Goal: Obtain resource: Download file/media

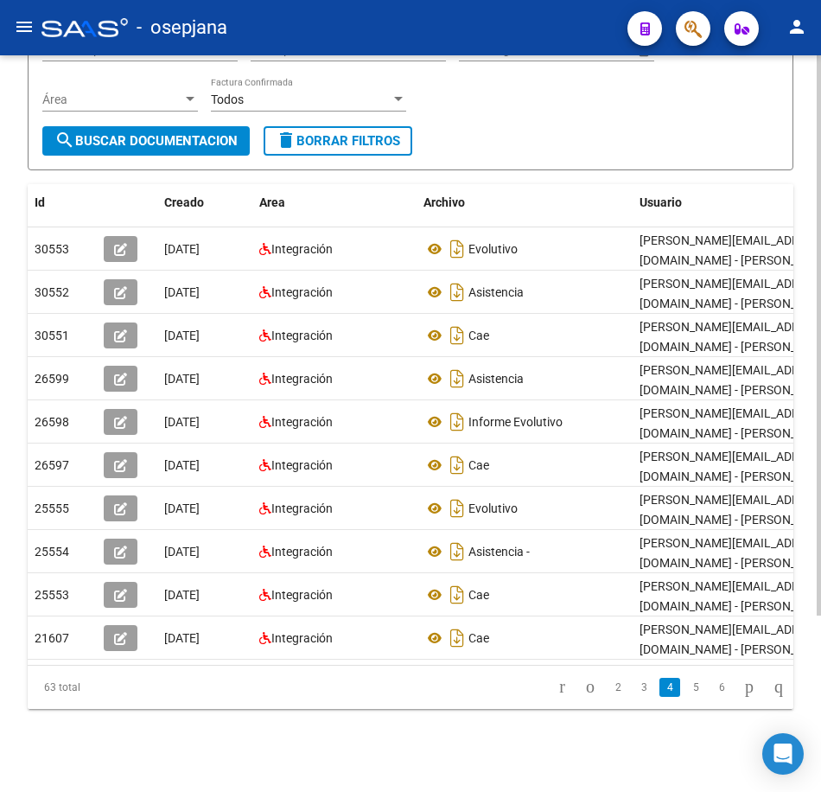
click at [646, 156] on form "Filtros Id 27297282161 CUIT / Razón Social Pto. Venta Nro. Comprobante Descripc…" at bounding box center [411, 66] width 766 height 207
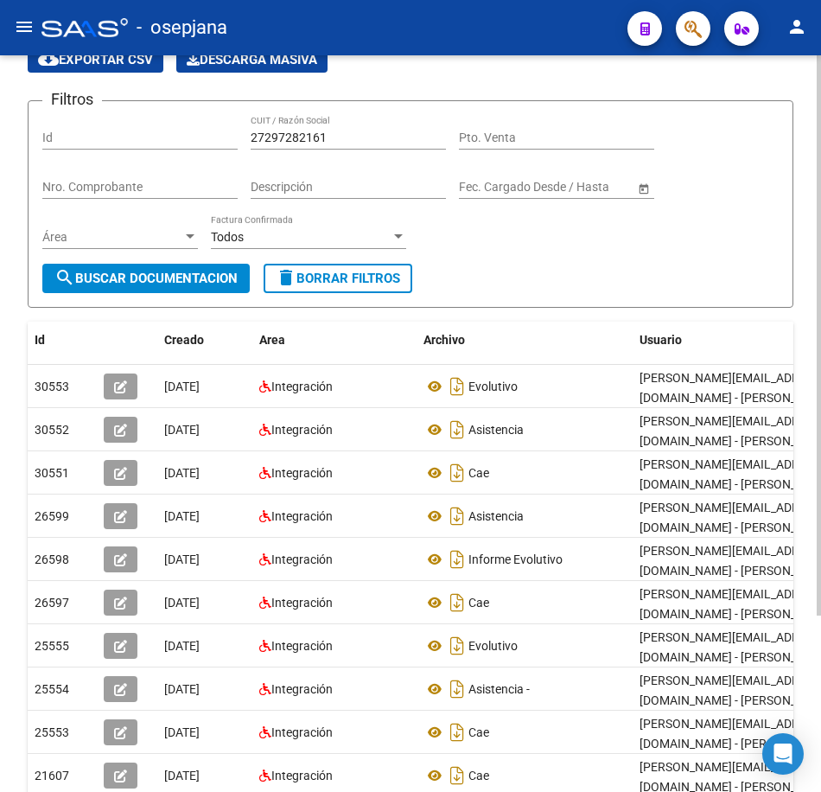
scroll to position [86, 0]
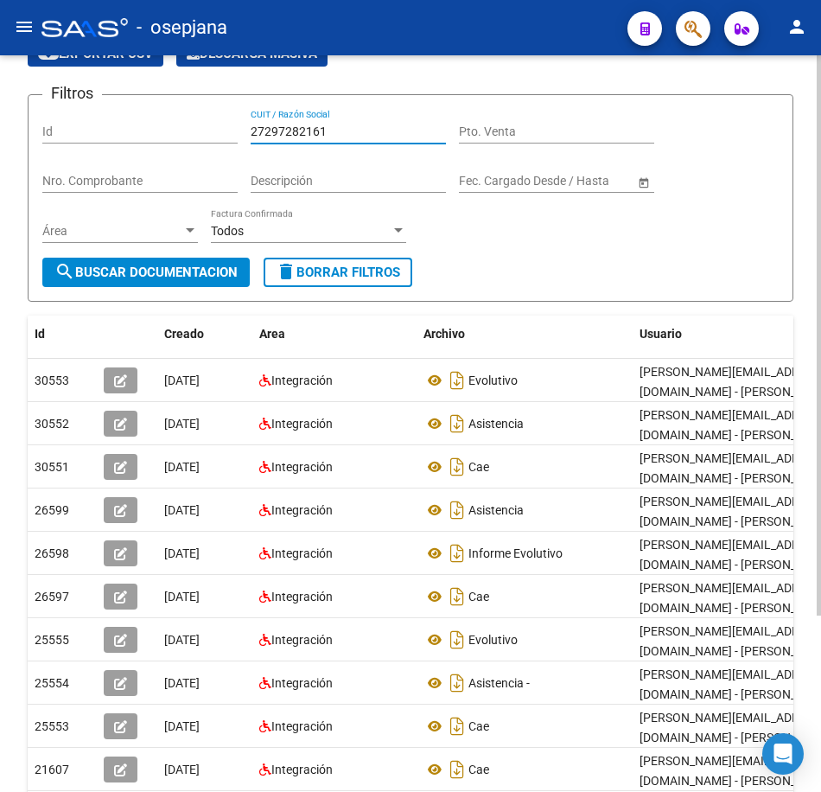
drag, startPoint x: 339, startPoint y: 132, endPoint x: 88, endPoint y: 105, distance: 252.1
click at [89, 105] on form "Filtros Id 27297282161 CUIT / Razón Social Pto. Venta Nro. Comprobante Descripc…" at bounding box center [411, 197] width 766 height 207
paste input "0298778743"
click at [165, 269] on span "search Buscar Documentacion" at bounding box center [145, 273] width 183 height 16
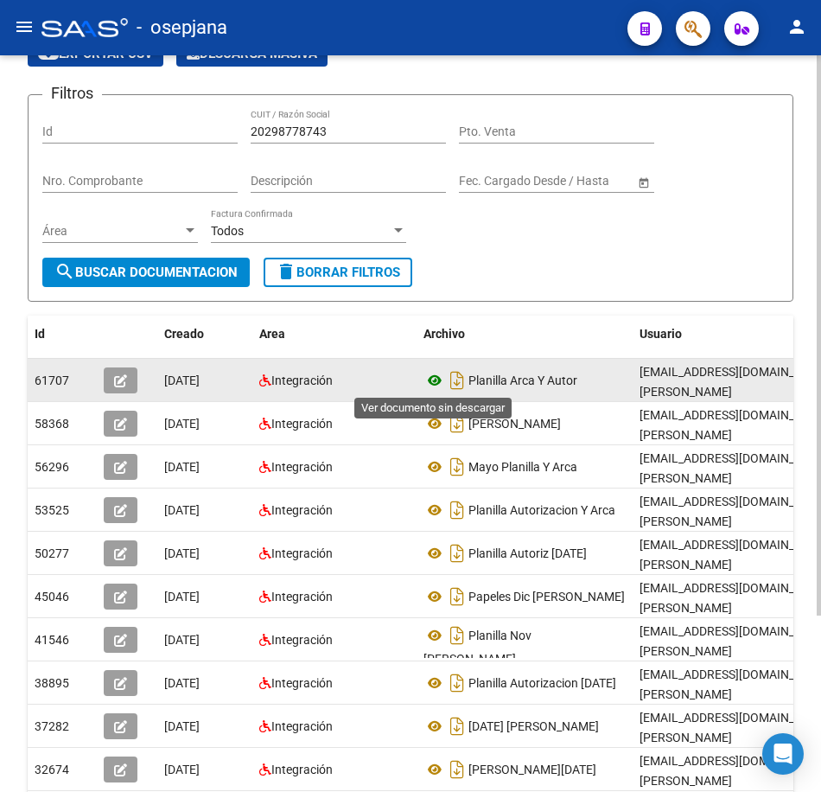
click at [434, 380] on icon at bounding box center [435, 380] width 22 height 21
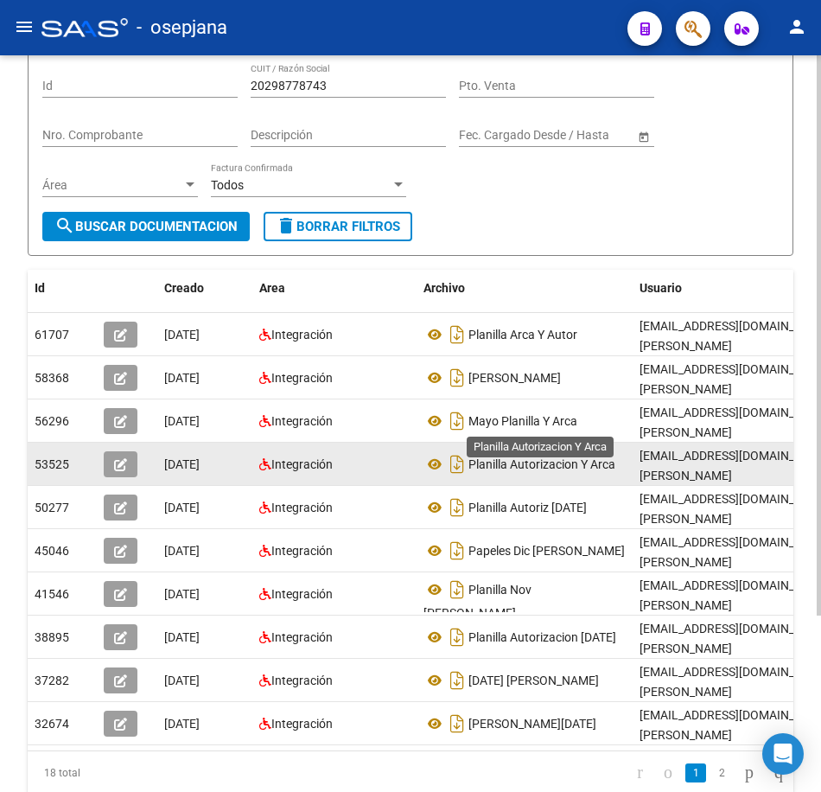
scroll to position [232, 0]
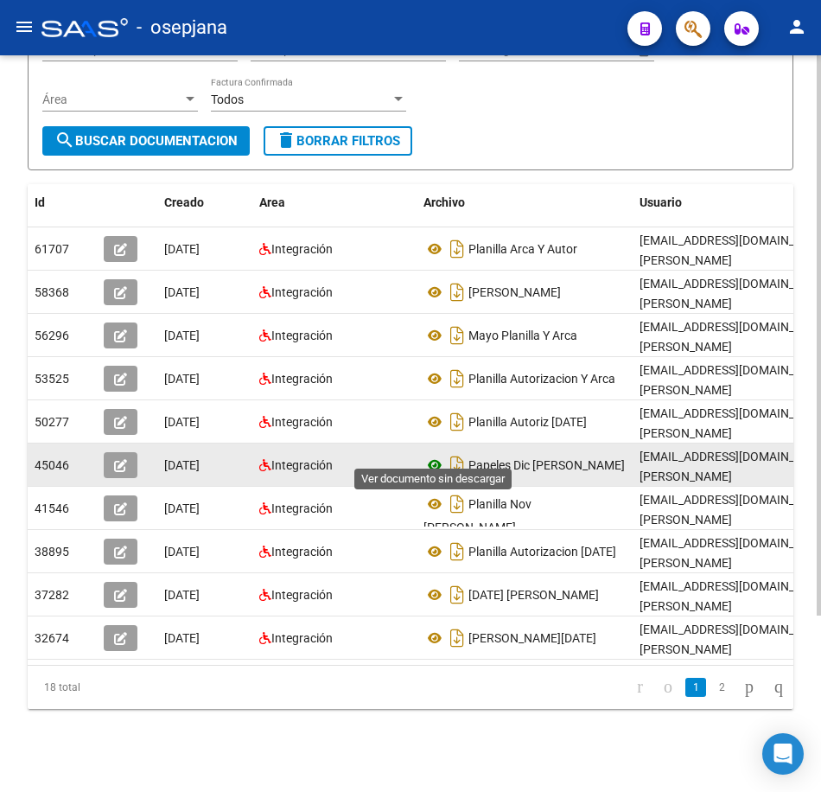
click at [437, 455] on icon at bounding box center [435, 465] width 22 height 21
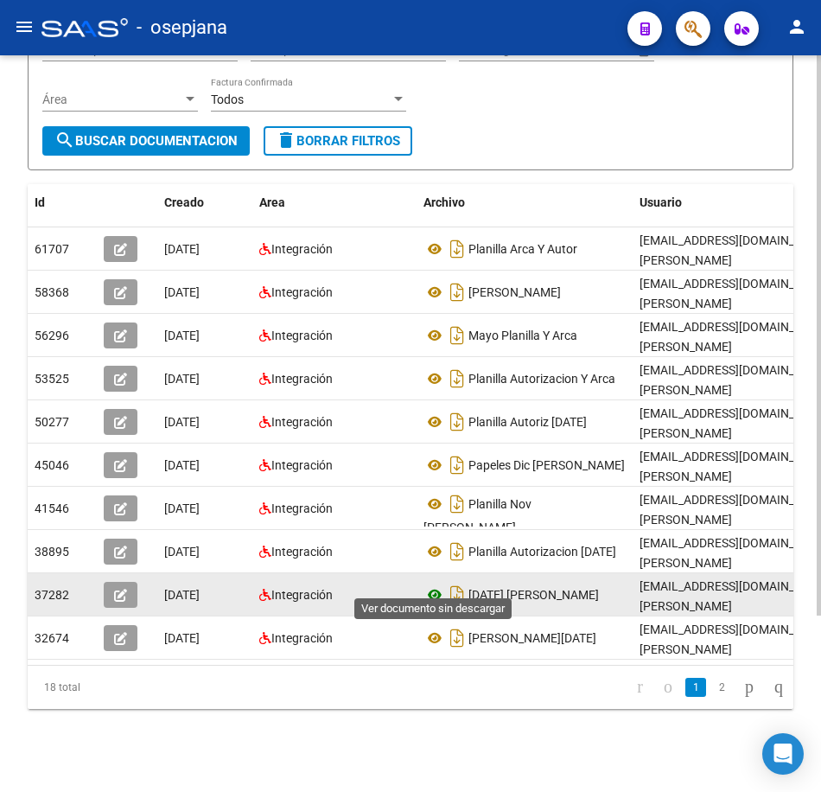
click at [434, 584] on icon at bounding box center [435, 594] width 22 height 21
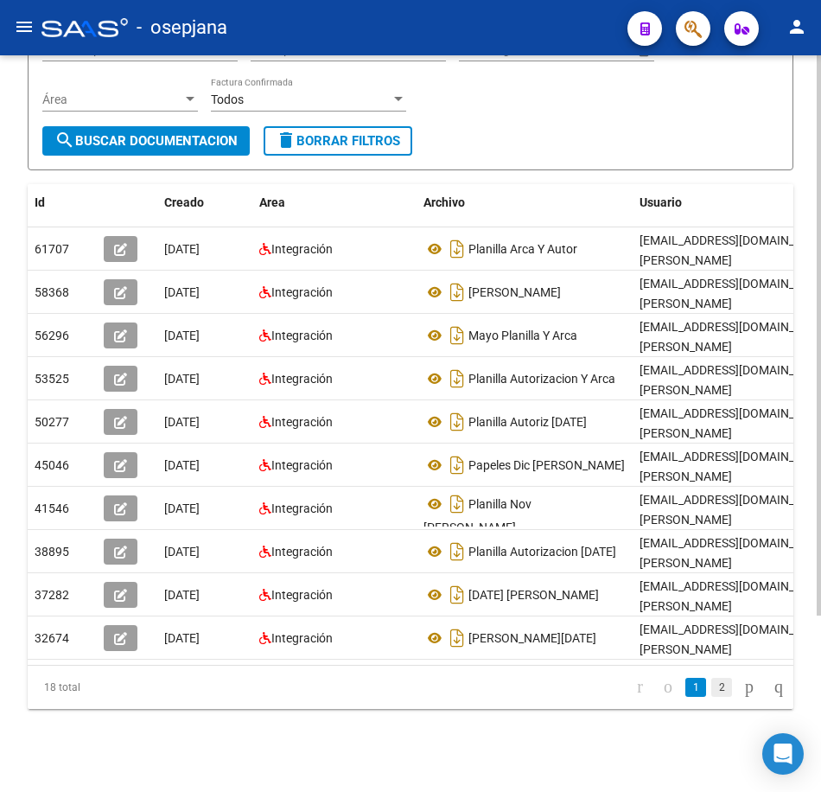
click at [711, 689] on link "2" at bounding box center [721, 687] width 21 height 19
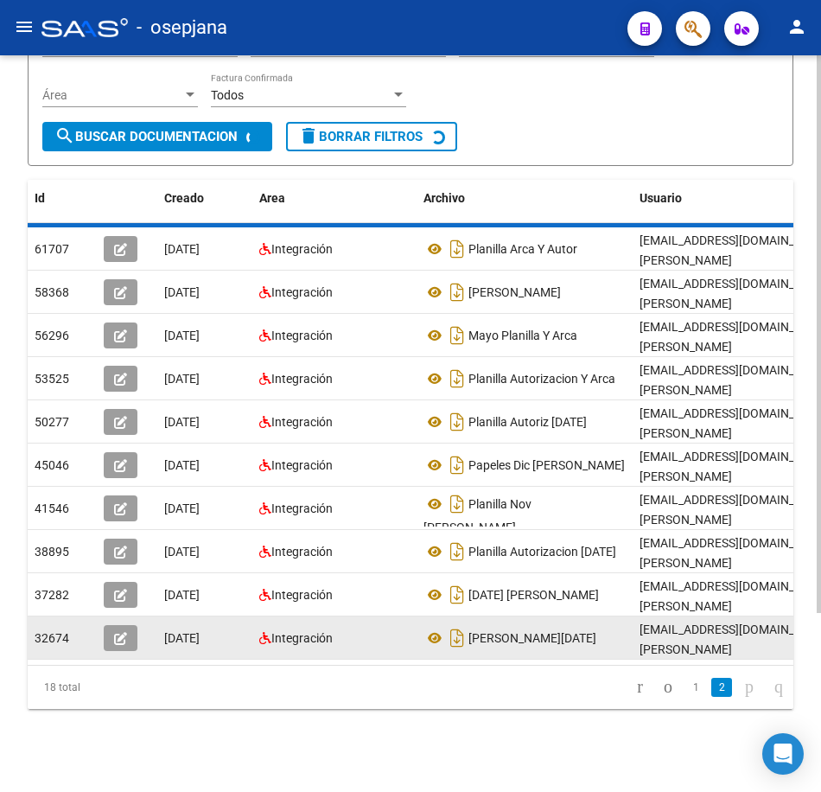
scroll to position [145, 0]
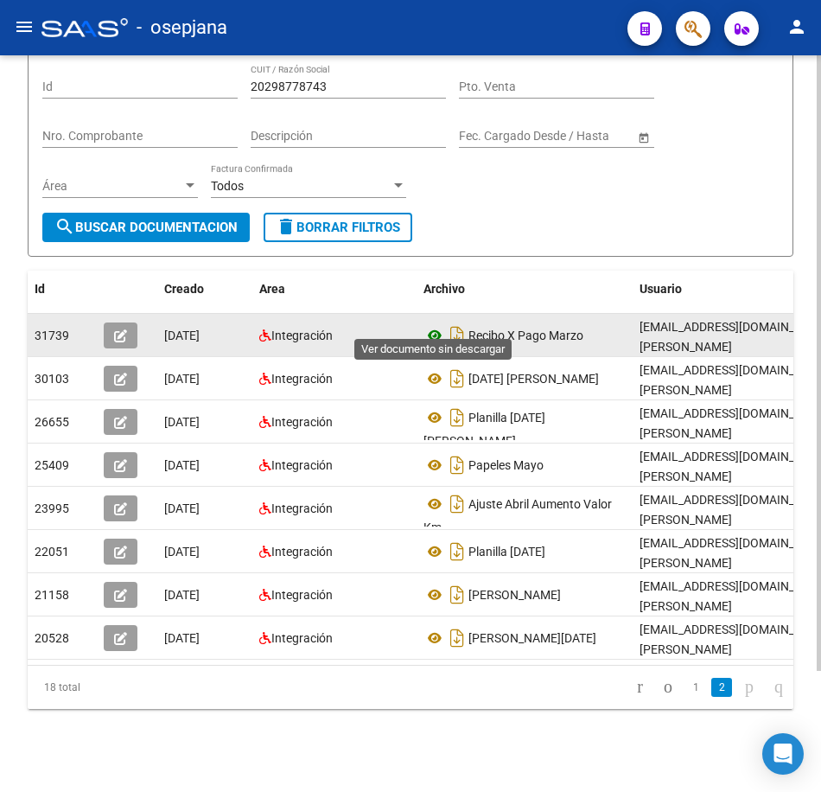
click at [431, 325] on icon at bounding box center [435, 335] width 22 height 21
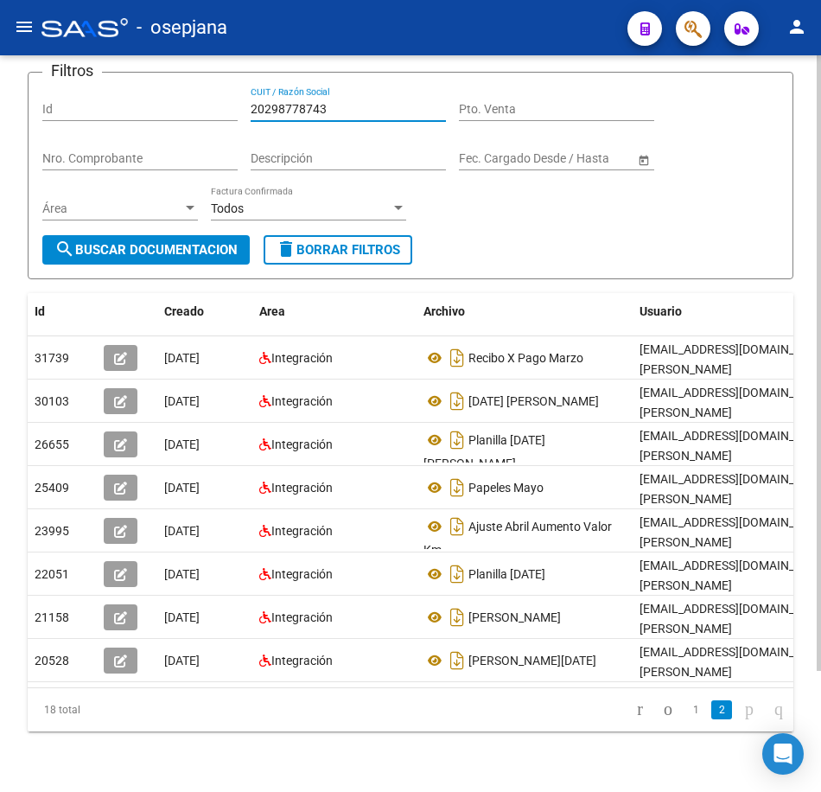
drag, startPoint x: 346, startPoint y: 67, endPoint x: 155, endPoint y: 77, distance: 191.3
click at [160, 74] on form "Filtros Id 20298778743 CUIT / Razón Social Pto. Venta Nro. Comprobante Descripc…" at bounding box center [411, 175] width 766 height 207
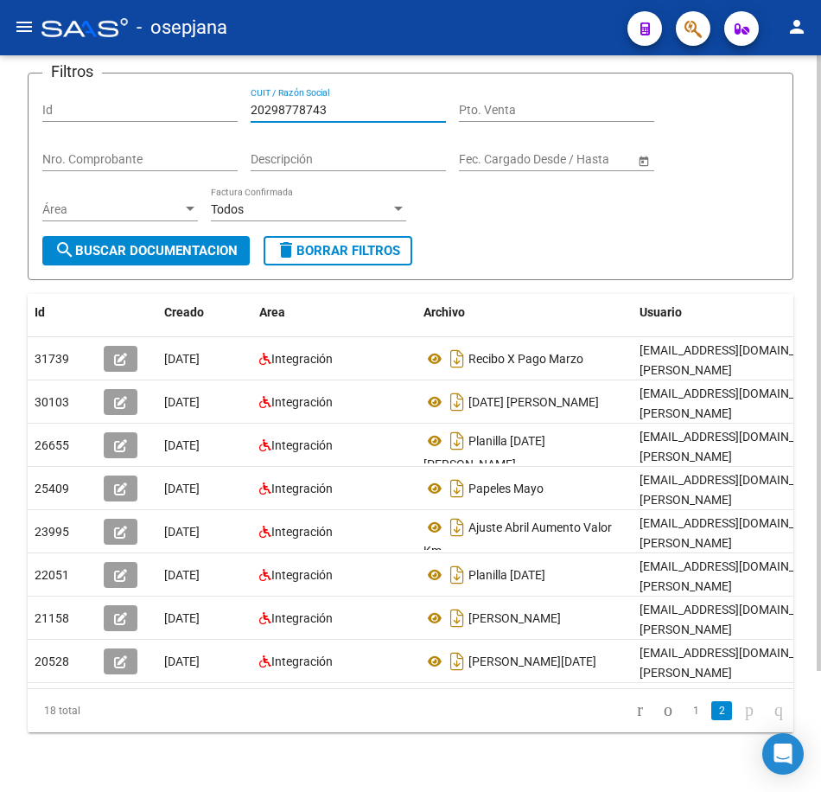
drag, startPoint x: 322, startPoint y: 105, endPoint x: 65, endPoint y: 91, distance: 258.0
click at [65, 91] on div "Filtros Id 20298778743 CUIT / Razón Social Pto. Venta Nro. Comprobante Descripc…" at bounding box center [410, 161] width 737 height 149
paste input "301015284"
click at [141, 245] on span "search Buscar Documentacion" at bounding box center [145, 251] width 183 height 16
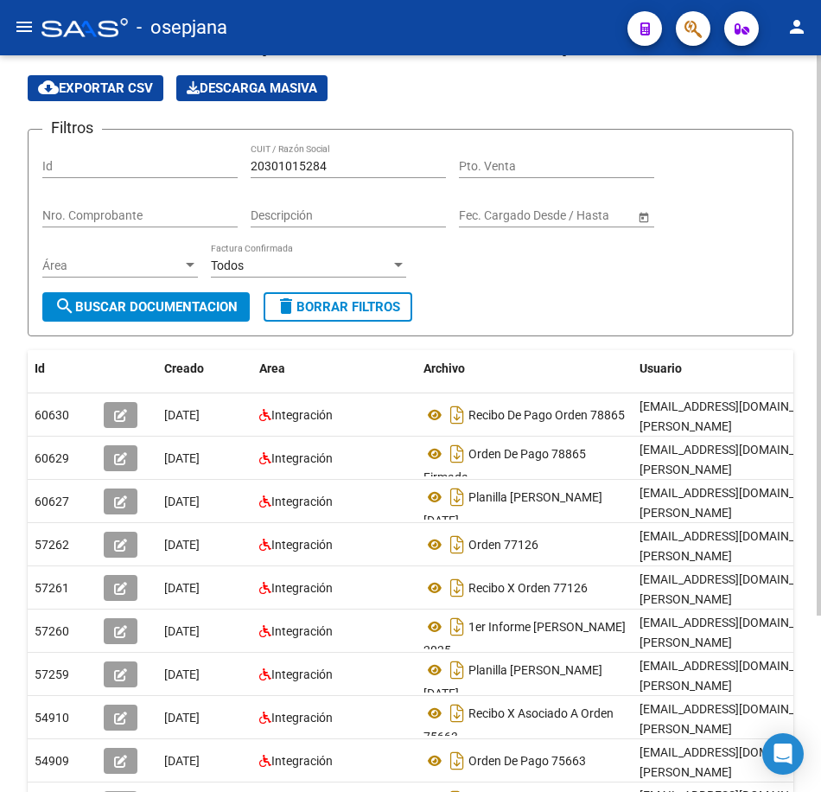
scroll to position [22, 0]
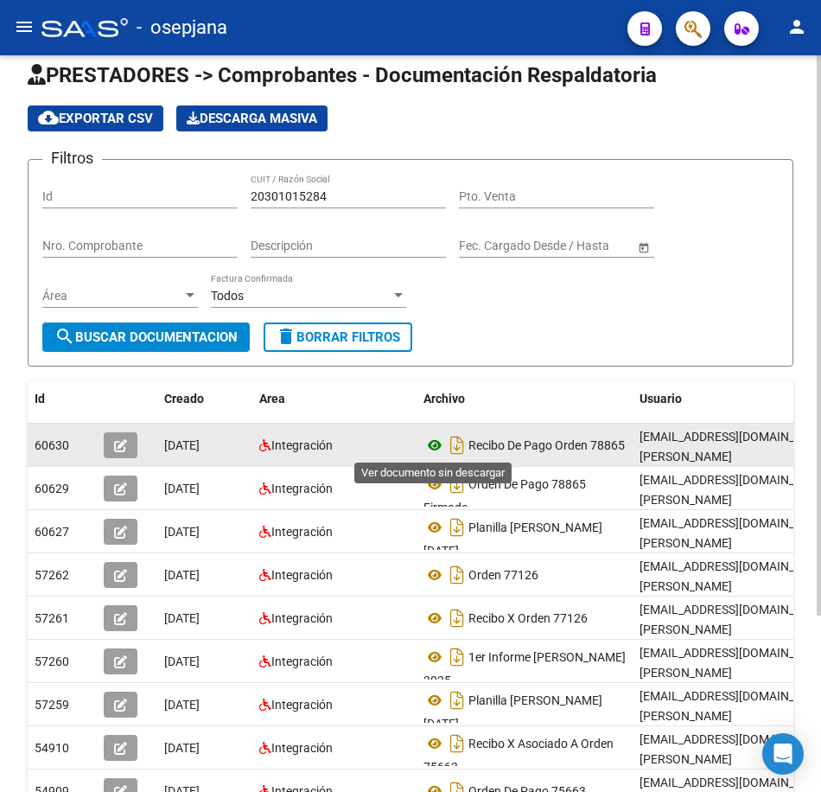
click at [430, 442] on icon at bounding box center [435, 445] width 22 height 21
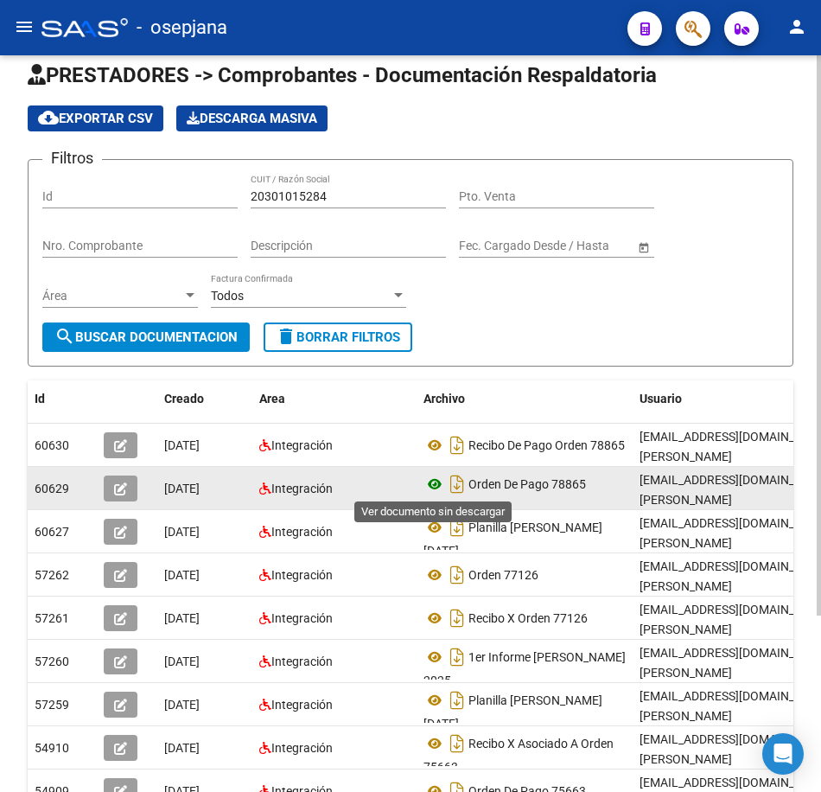
click at [431, 485] on icon at bounding box center [435, 484] width 22 height 21
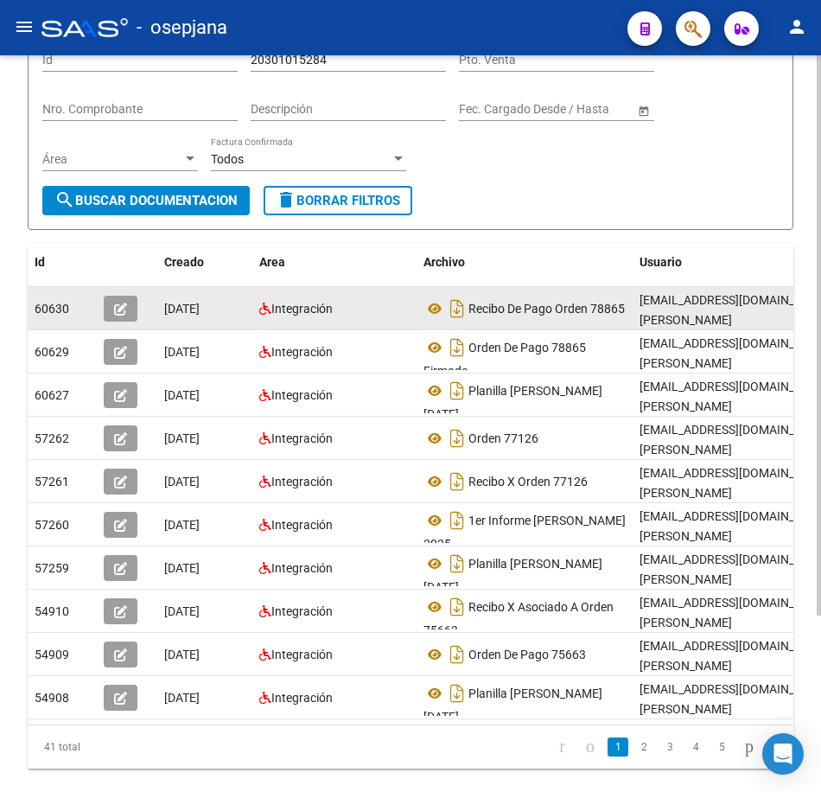
scroll to position [195, 0]
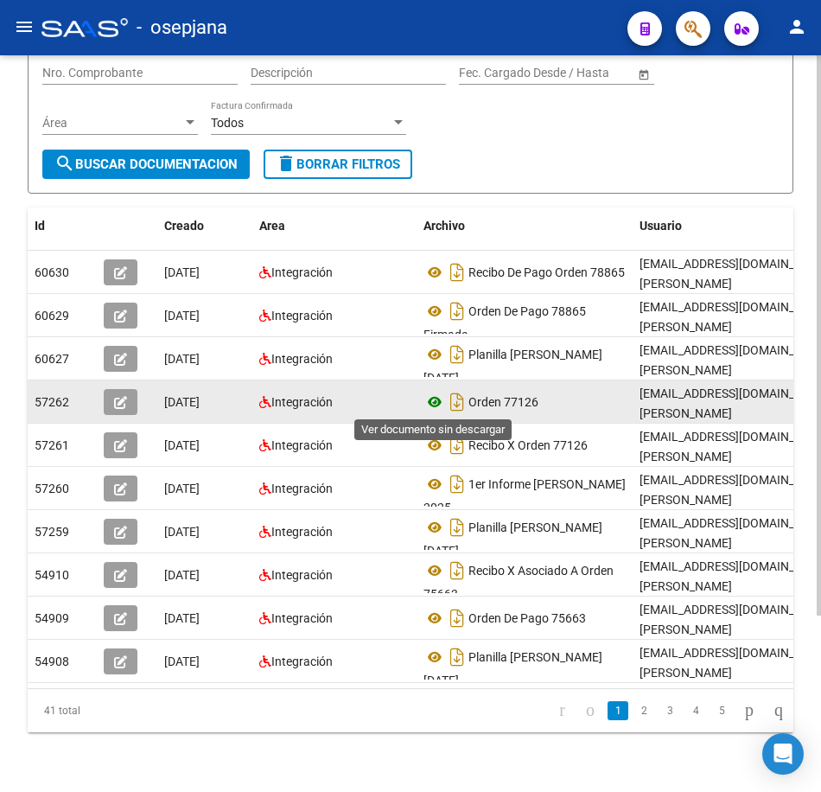
click at [432, 399] on icon at bounding box center [435, 402] width 22 height 21
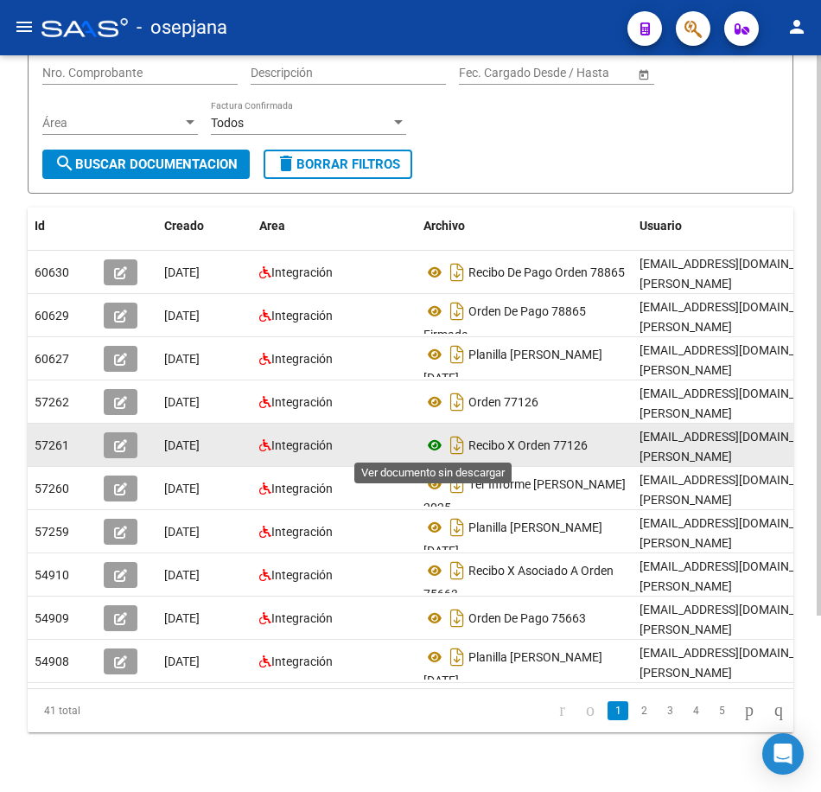
click at [435, 447] on icon at bounding box center [435, 445] width 22 height 21
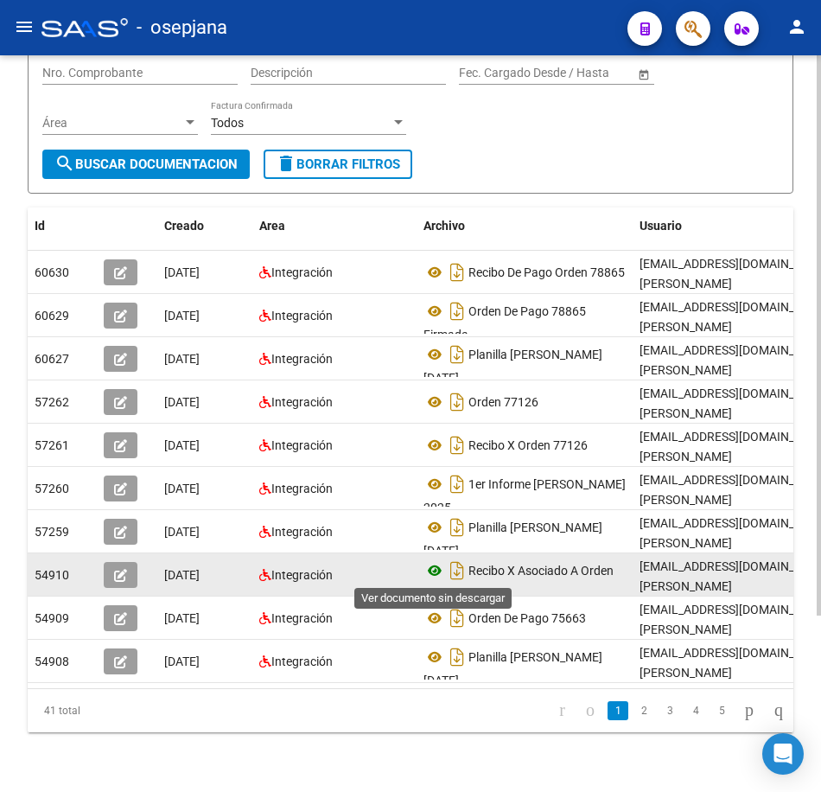
click at [431, 571] on icon at bounding box center [435, 570] width 22 height 21
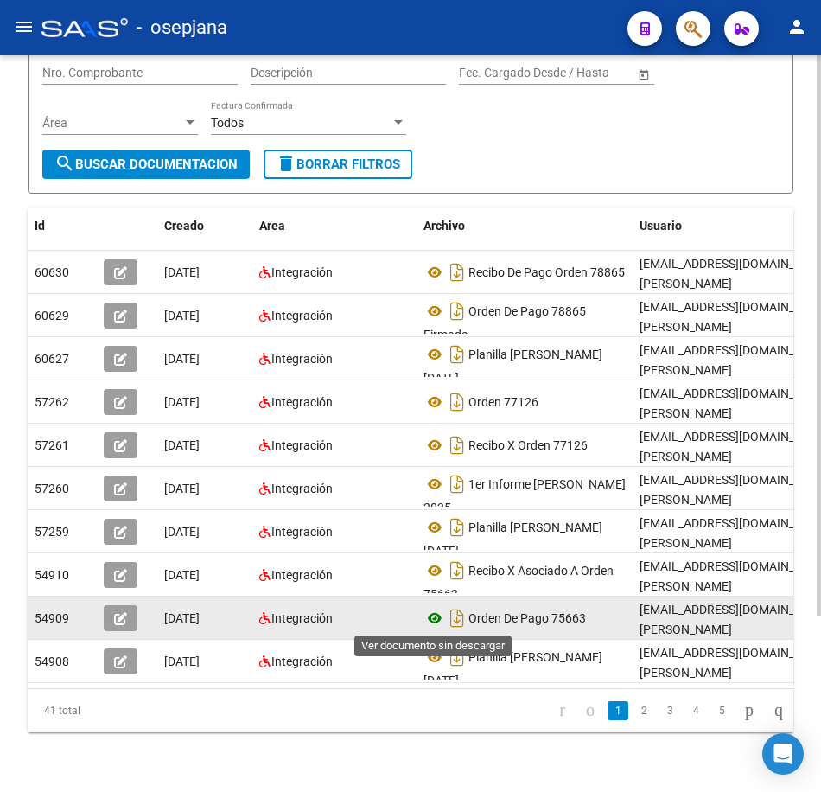
click at [433, 616] on icon at bounding box center [435, 618] width 22 height 21
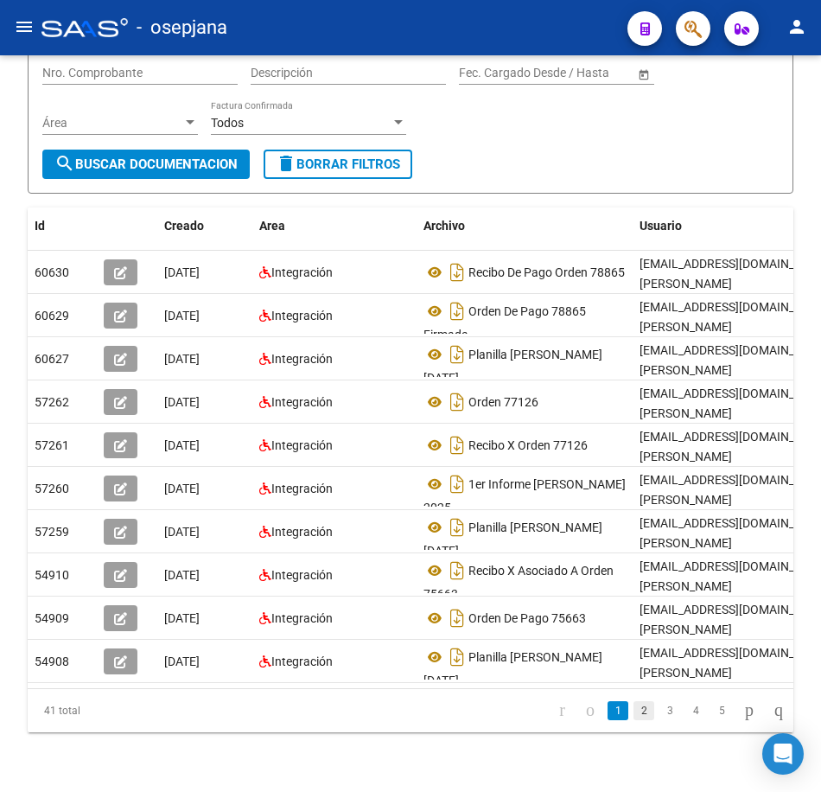
click at [634, 720] on link "2" at bounding box center [644, 710] width 21 height 19
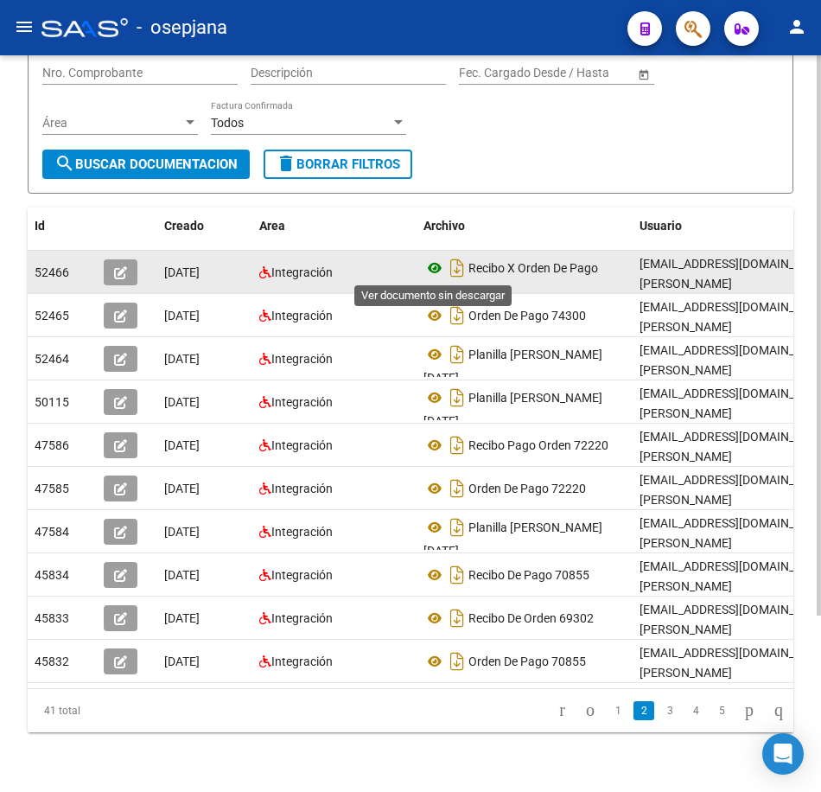
click at [435, 271] on icon at bounding box center [435, 268] width 22 height 21
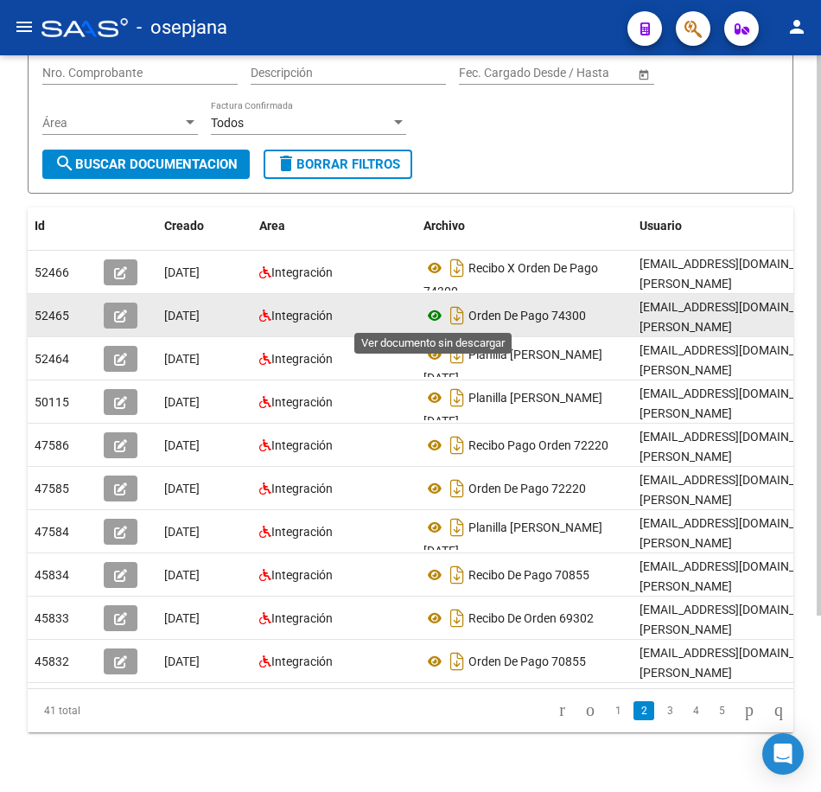
click at [437, 319] on icon at bounding box center [435, 315] width 22 height 21
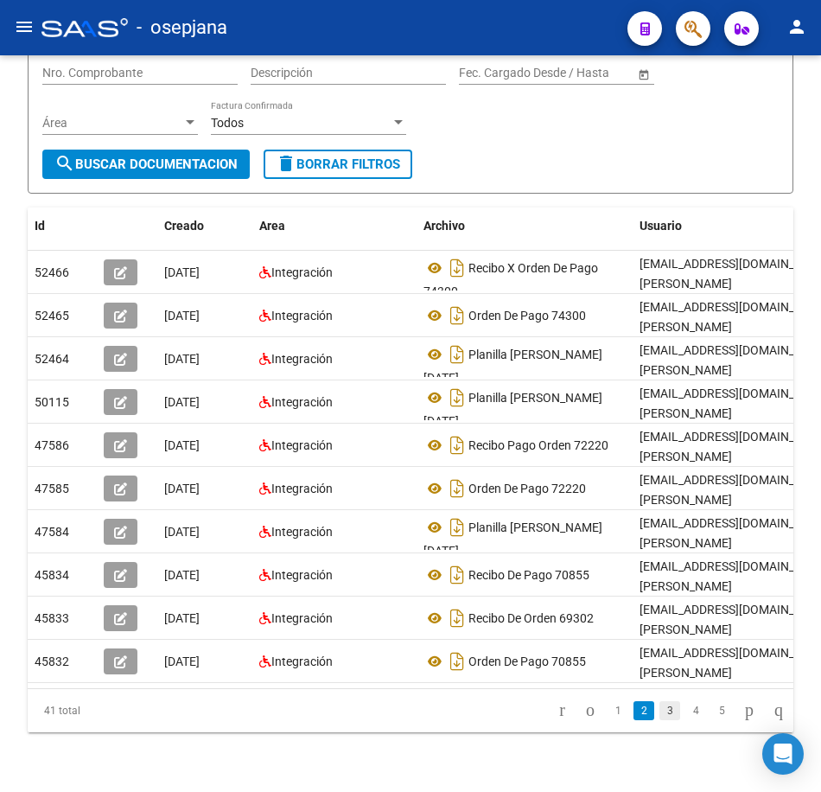
click at [660, 720] on link "3" at bounding box center [670, 710] width 21 height 19
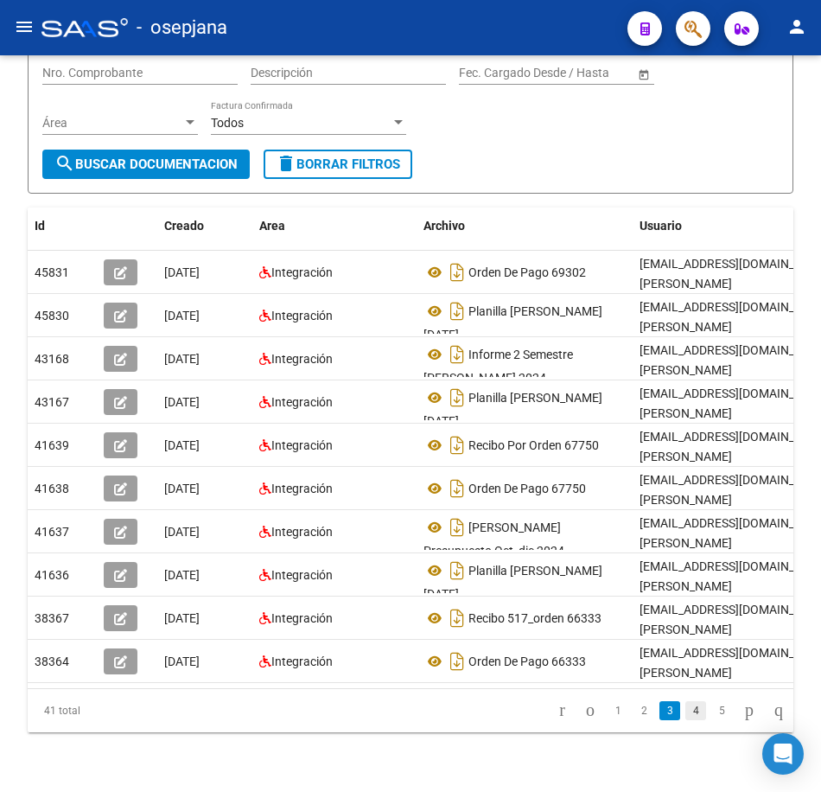
click at [686, 720] on link "4" at bounding box center [696, 710] width 21 height 19
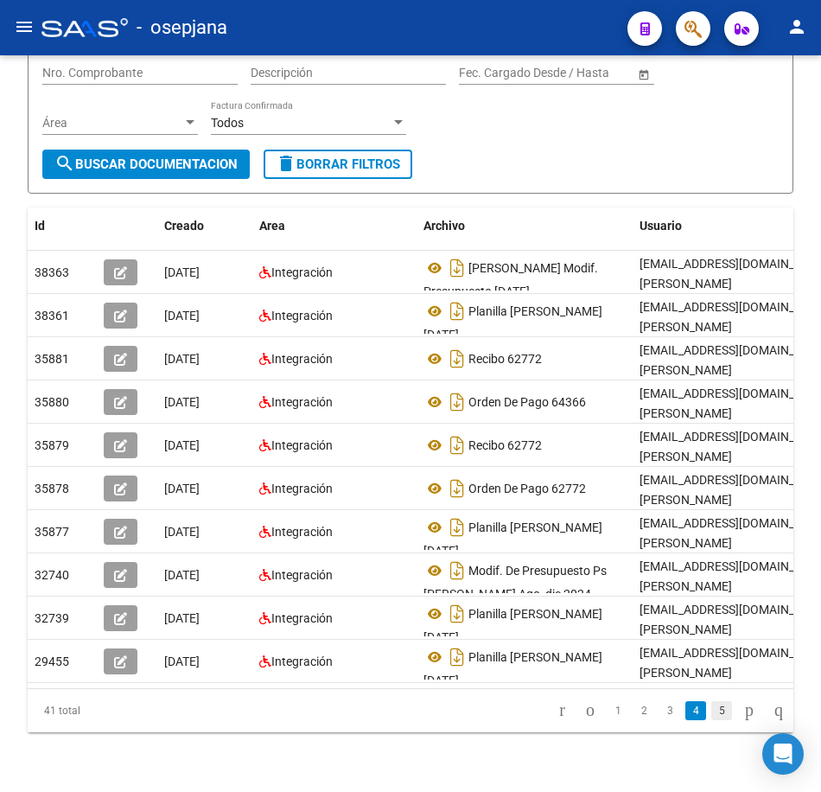
click at [711, 720] on link "5" at bounding box center [721, 710] width 21 height 19
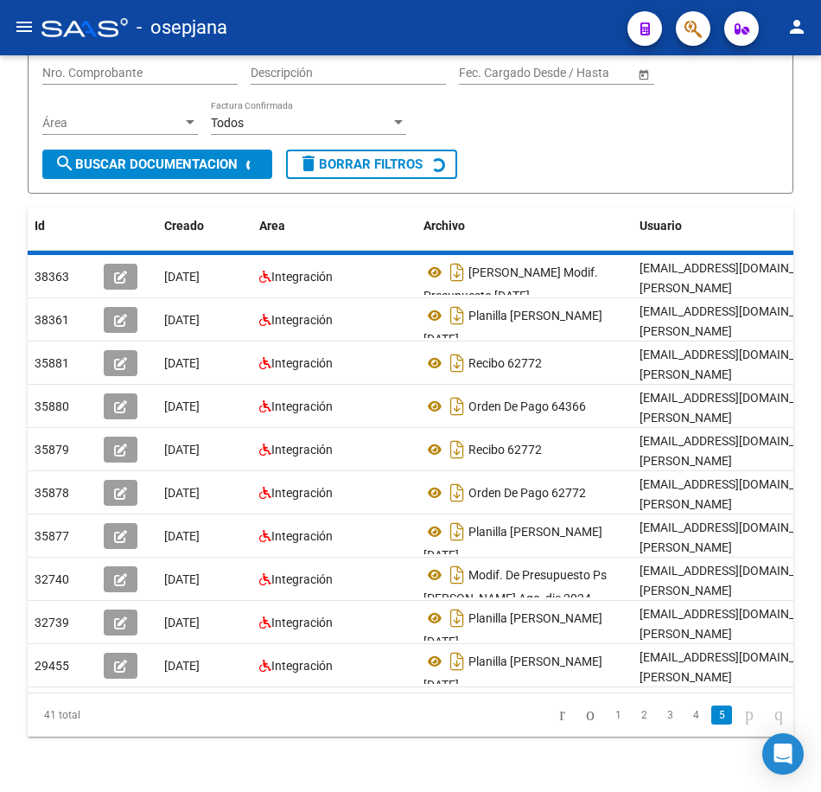
scroll to position [0, 0]
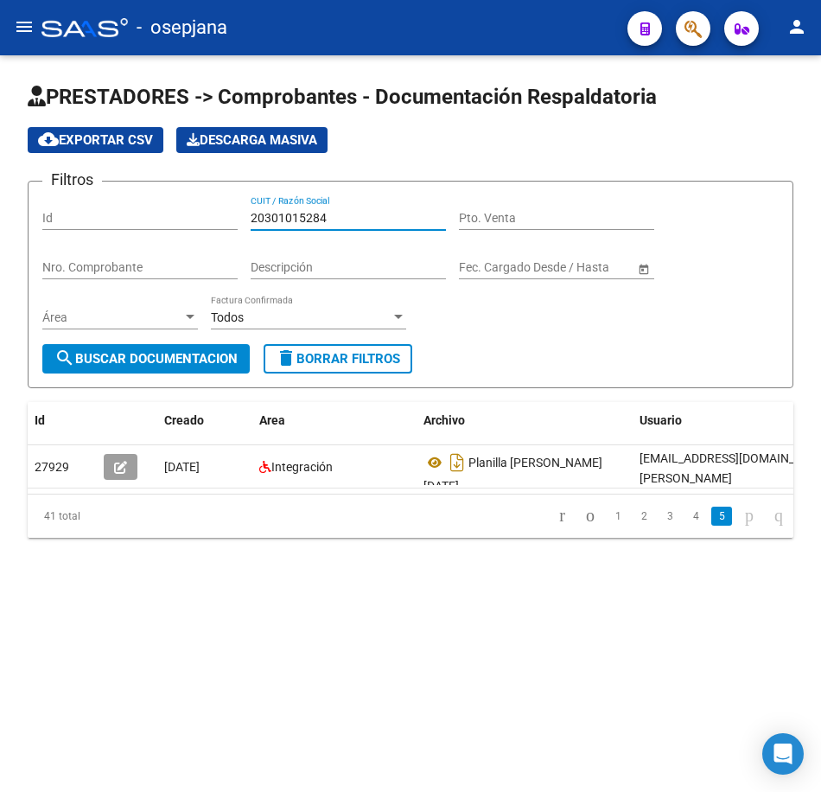
drag, startPoint x: 336, startPoint y: 218, endPoint x: 106, endPoint y: 207, distance: 230.2
click at [106, 207] on div "Filtros Id 20301015284 CUIT / Razón Social Pto. Venta Nro. Comprobante Descripc…" at bounding box center [410, 269] width 737 height 149
paste input "9075127"
click at [164, 360] on span "search Buscar Documentacion" at bounding box center [145, 359] width 183 height 16
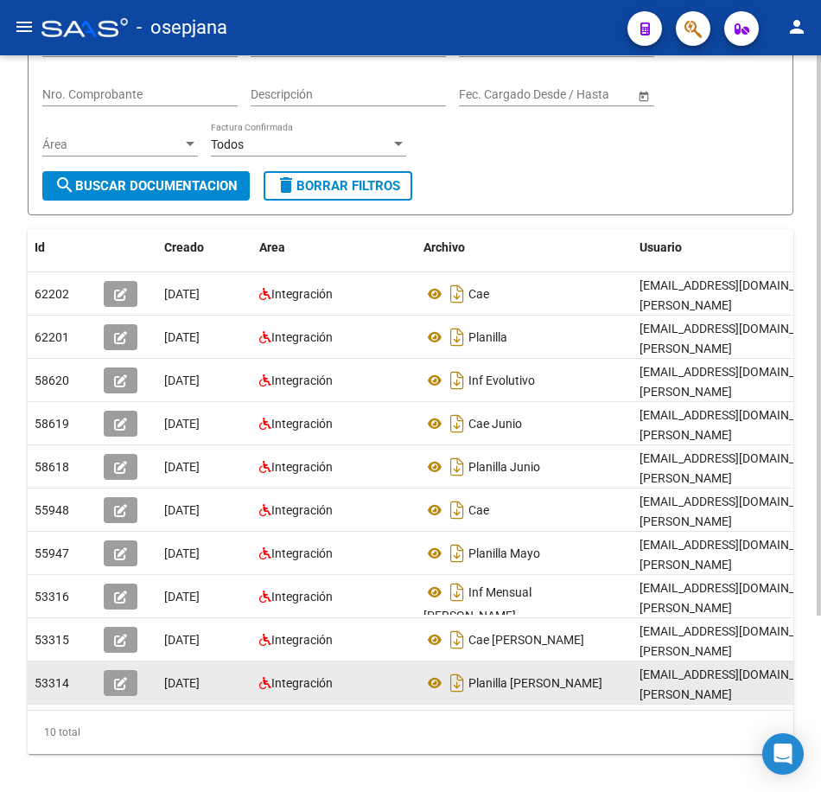
scroll to position [3, 0]
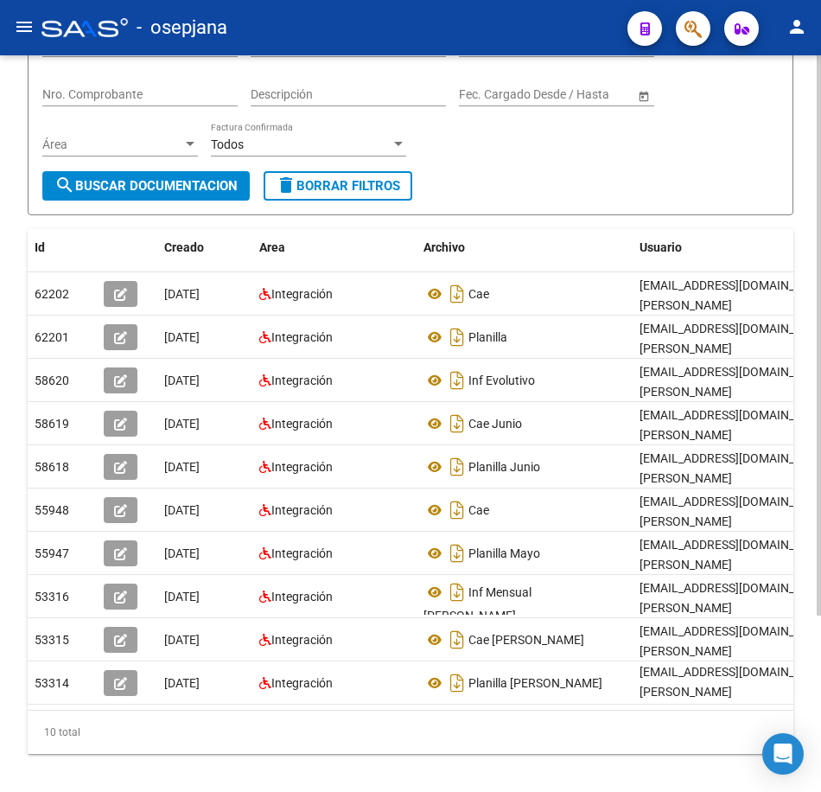
click at [637, 195] on form "Filtros Id 20390751274 CUIT / Razón Social Pto. Venta Nro. Comprobante Descripc…" at bounding box center [411, 111] width 766 height 207
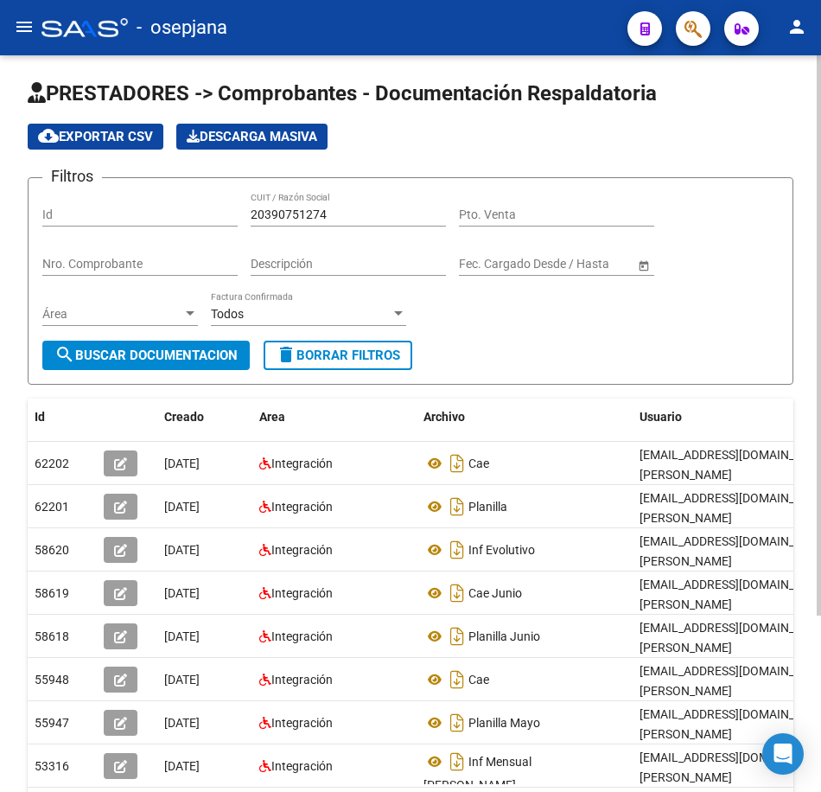
scroll to position [0, 0]
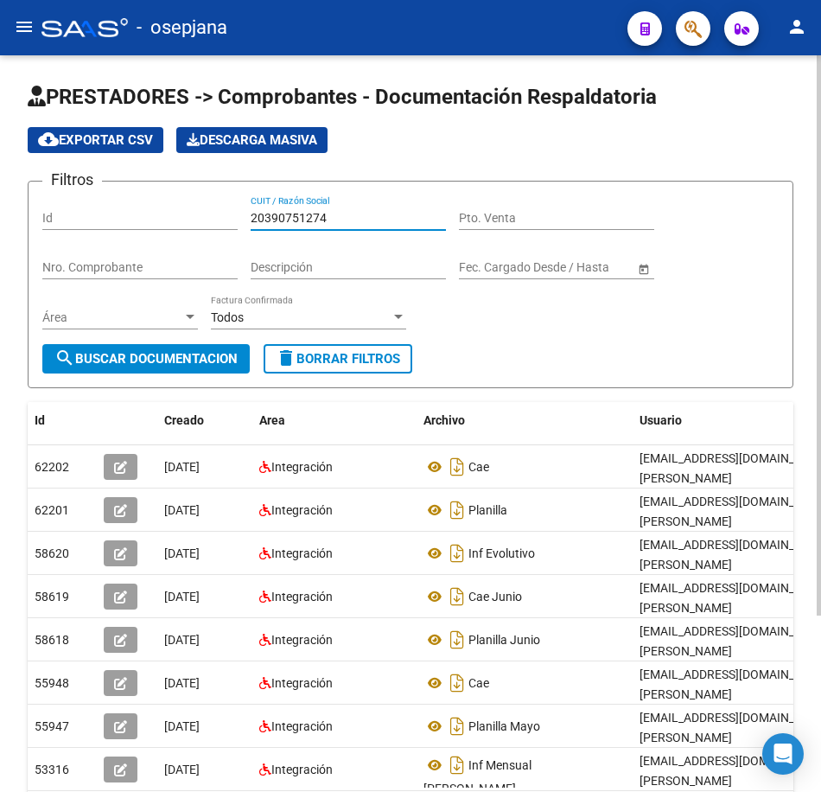
drag, startPoint x: 173, startPoint y: 218, endPoint x: 79, endPoint y: 222, distance: 94.3
click at [84, 220] on div "Filtros Id 20390751274 CUIT / Razón Social Pto. Venta Nro. Comprobante Descripc…" at bounding box center [410, 269] width 737 height 149
paste input "324104716"
click at [149, 360] on span "search Buscar Documentacion" at bounding box center [145, 359] width 183 height 16
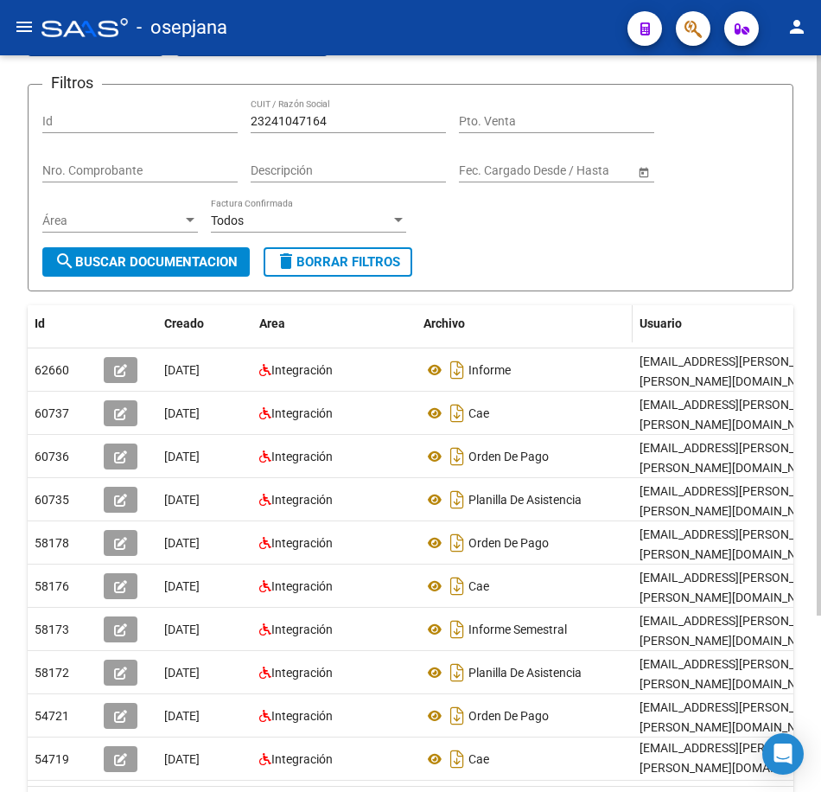
scroll to position [173, 0]
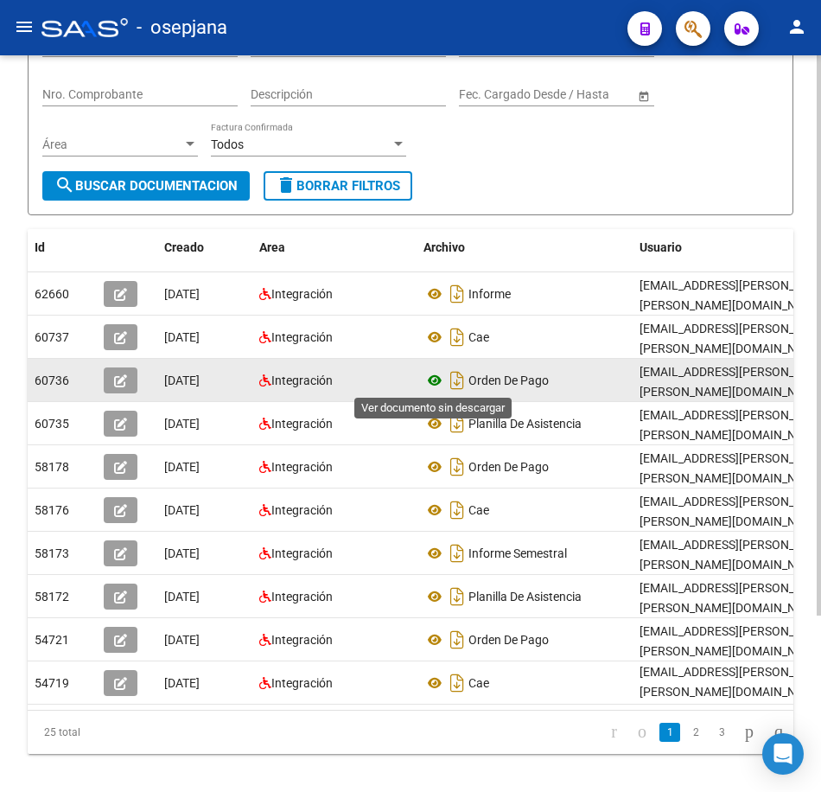
click at [433, 384] on icon at bounding box center [435, 380] width 22 height 21
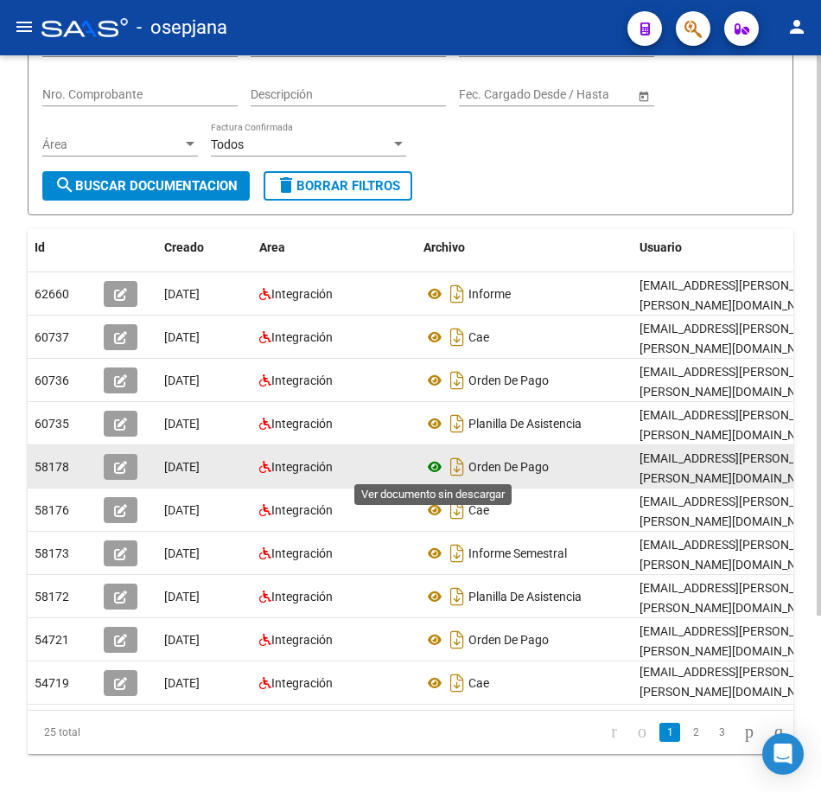
click at [436, 469] on icon at bounding box center [435, 466] width 22 height 21
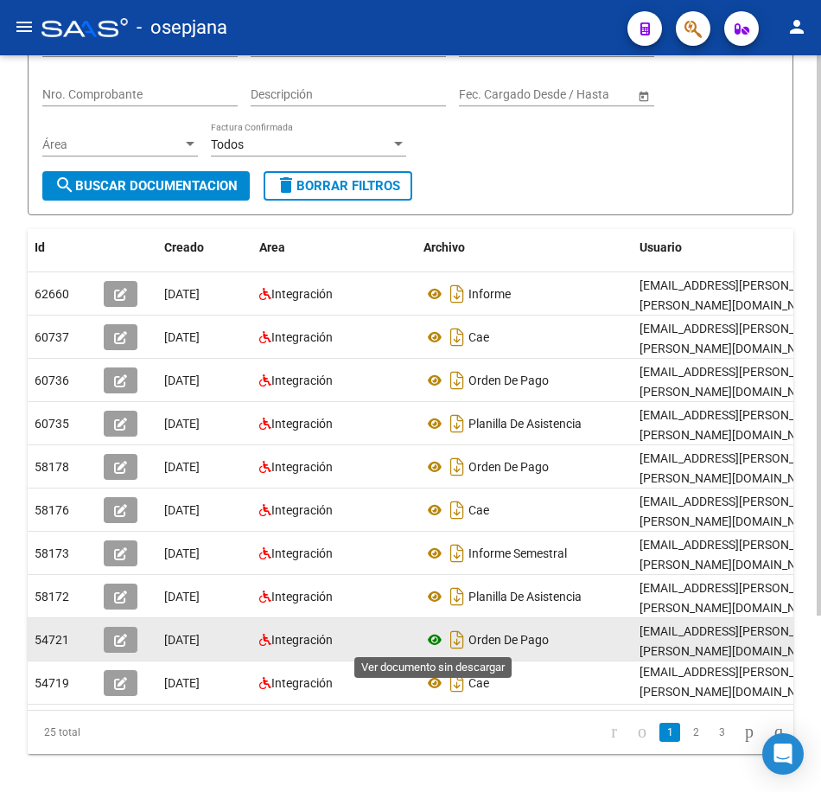
click at [441, 635] on icon at bounding box center [435, 639] width 22 height 21
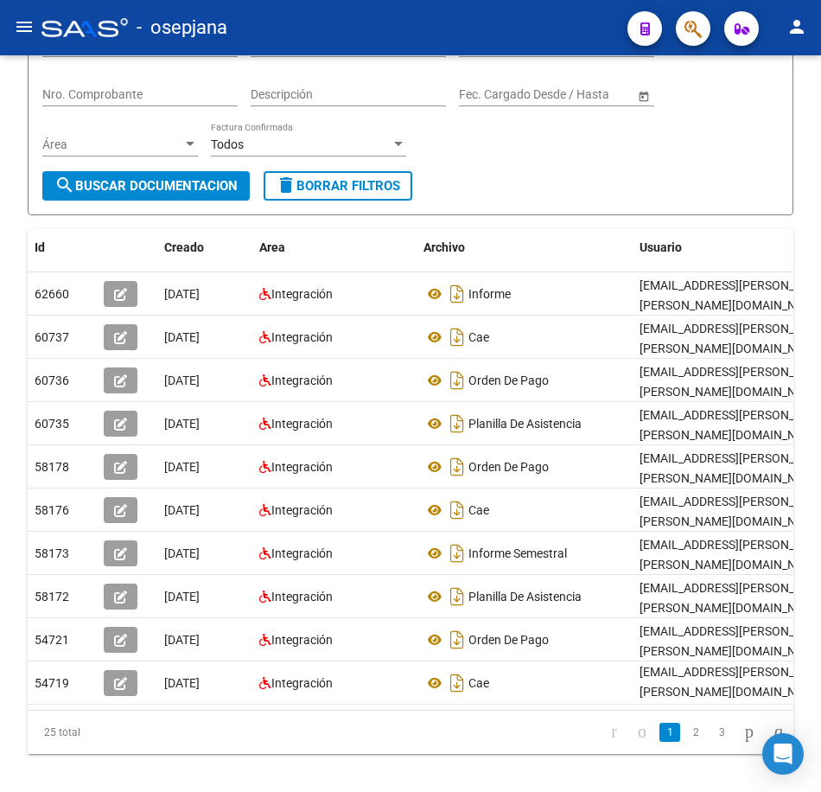
click at [686, 742] on link "2" at bounding box center [696, 732] width 21 height 19
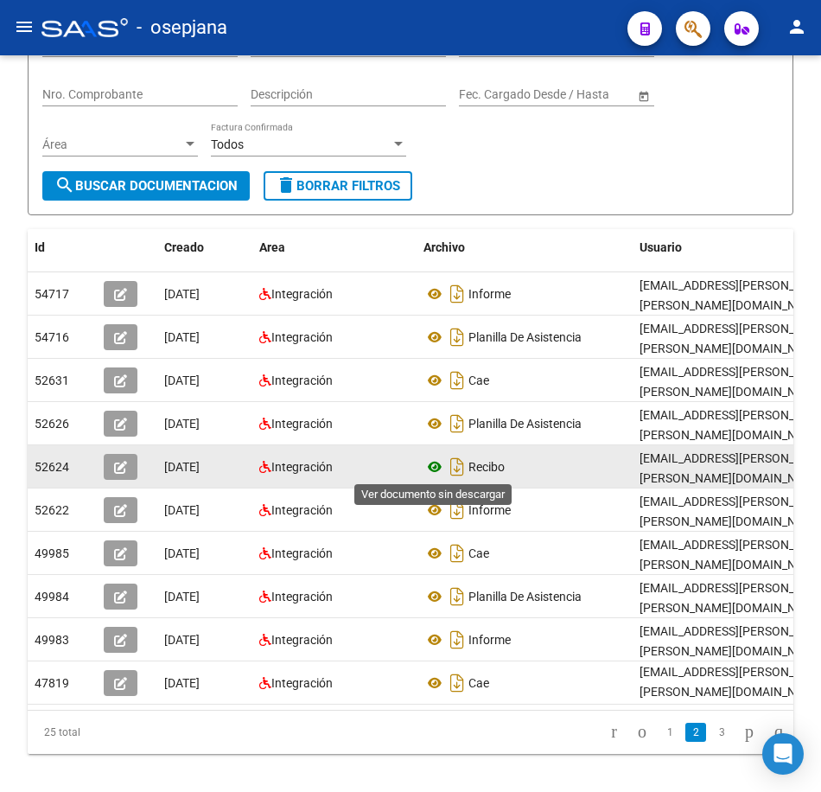
click at [429, 469] on icon at bounding box center [435, 466] width 22 height 21
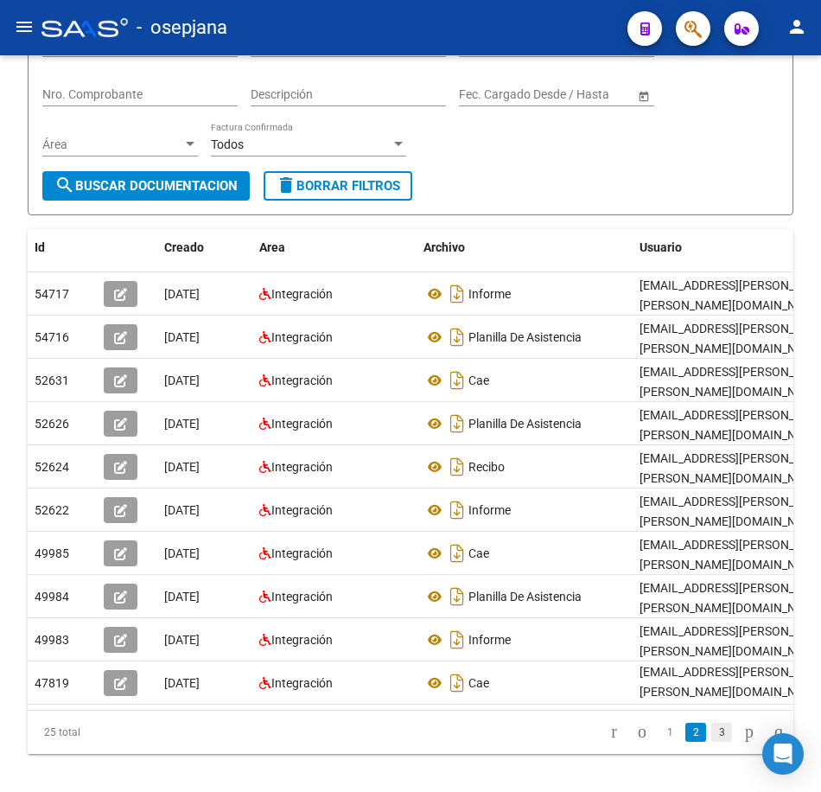
click at [711, 742] on link "3" at bounding box center [721, 732] width 21 height 19
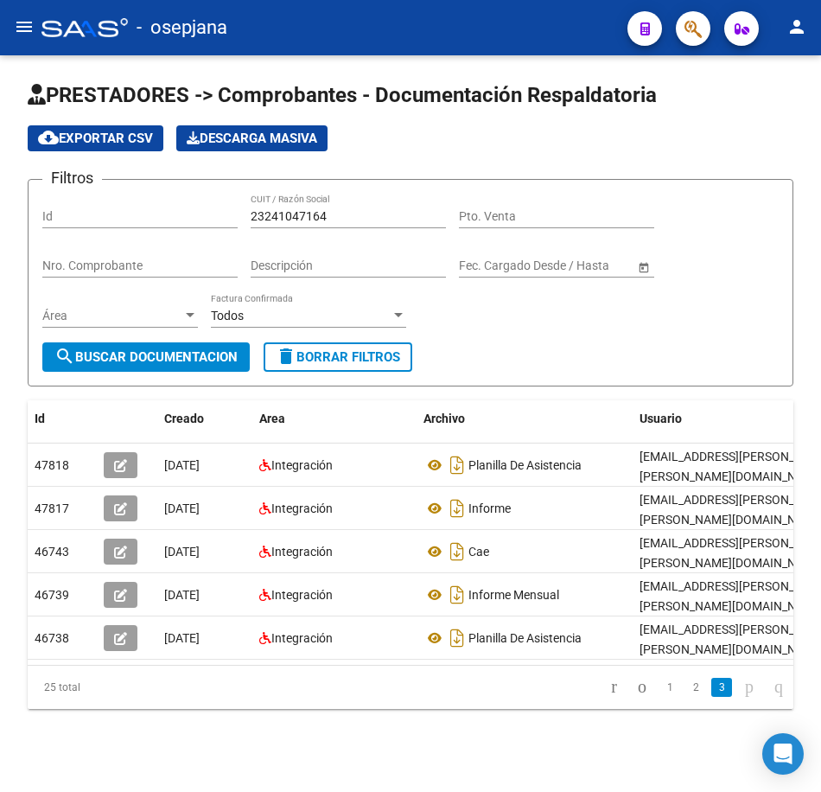
scroll to position [16, 0]
click at [686, 690] on link "2" at bounding box center [696, 687] width 21 height 19
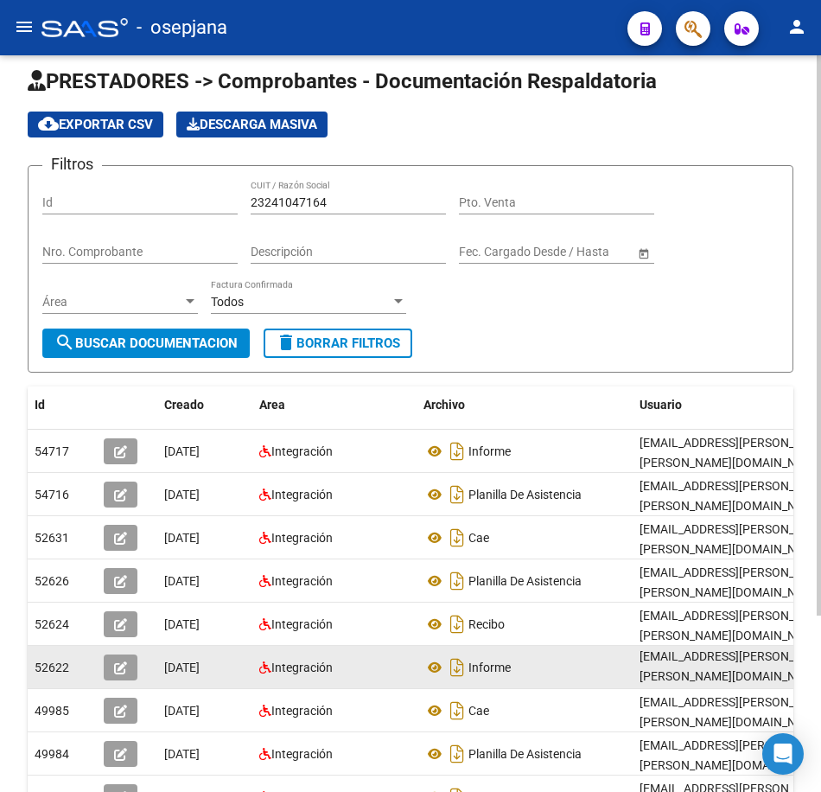
scroll to position [1, 0]
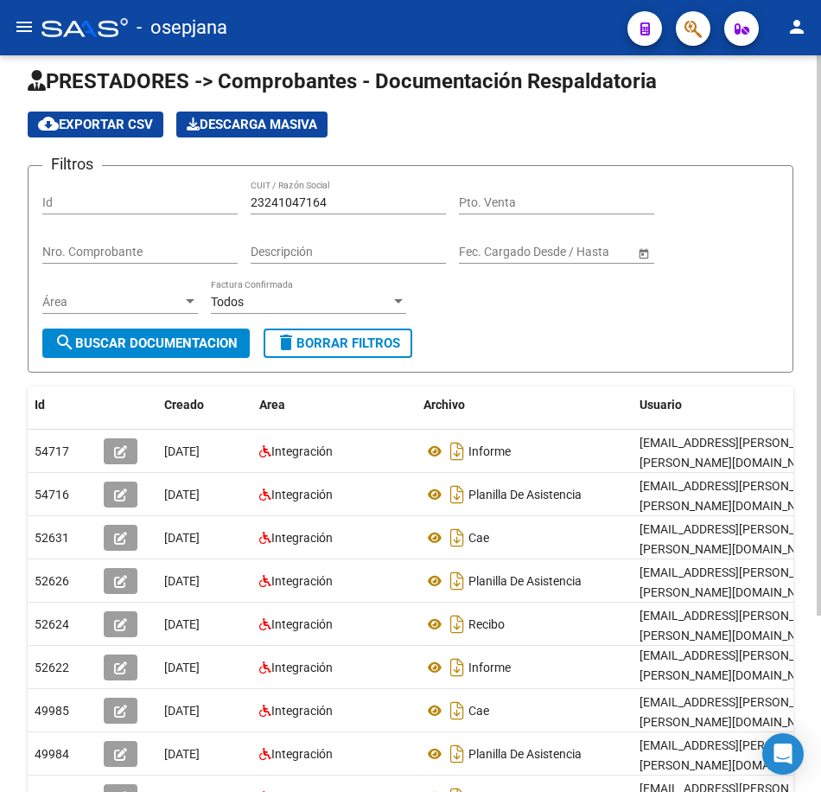
click at [784, 338] on form "Filtros Id 23241047164 CUIT / Razón Social Pto. Venta Nro. Comprobante Descripc…" at bounding box center [411, 268] width 766 height 207
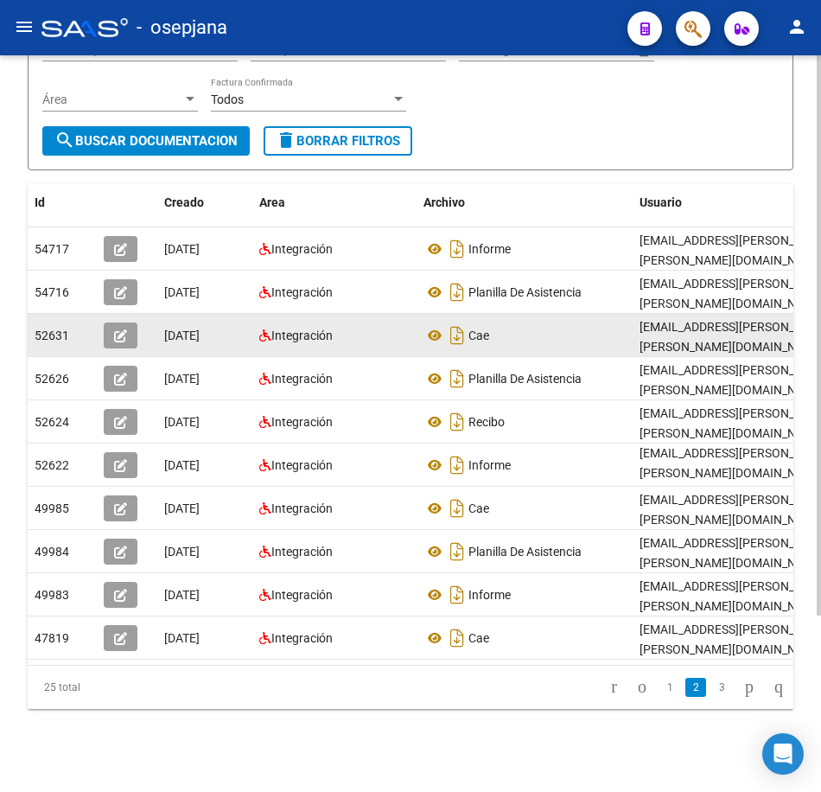
scroll to position [232, 0]
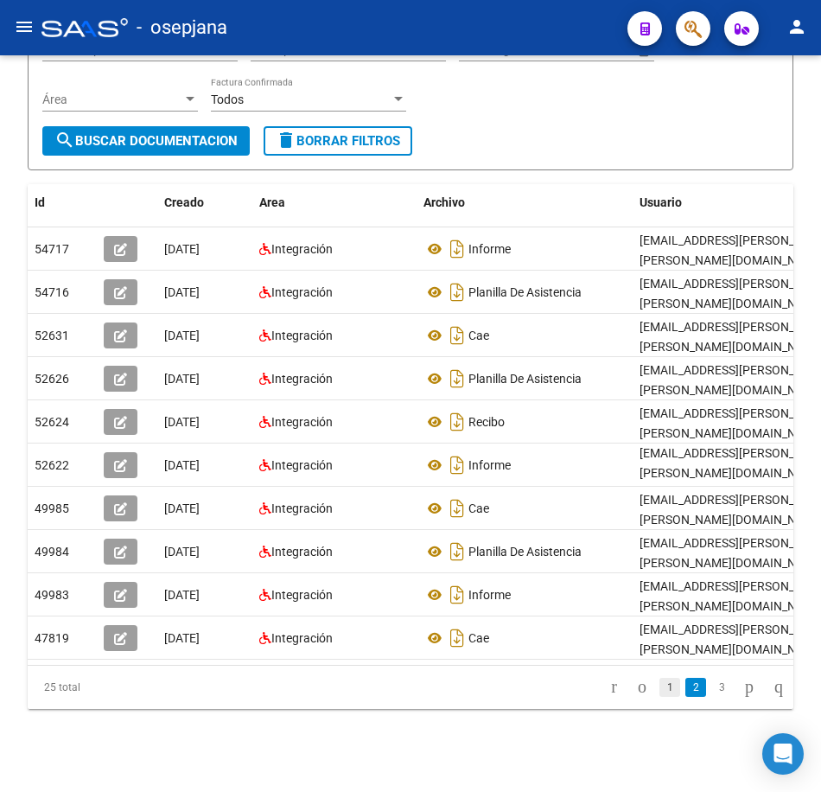
click at [660, 687] on link "1" at bounding box center [670, 687] width 21 height 19
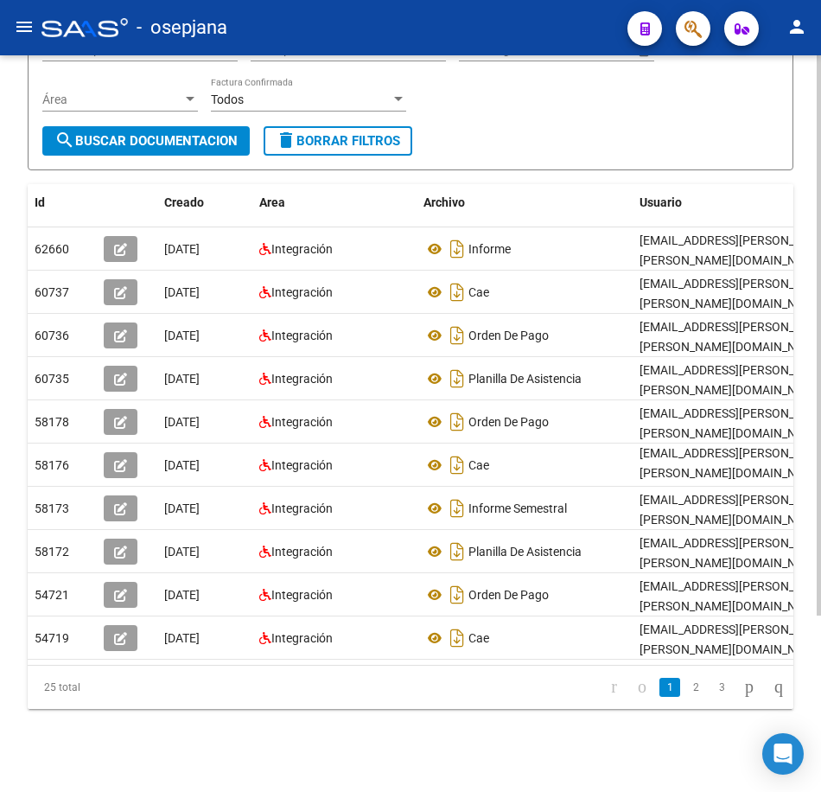
click at [488, 130] on form "Filtros Id 23241047164 CUIT / Razón Social Pto. Venta Nro. Comprobante Descripc…" at bounding box center [411, 66] width 766 height 207
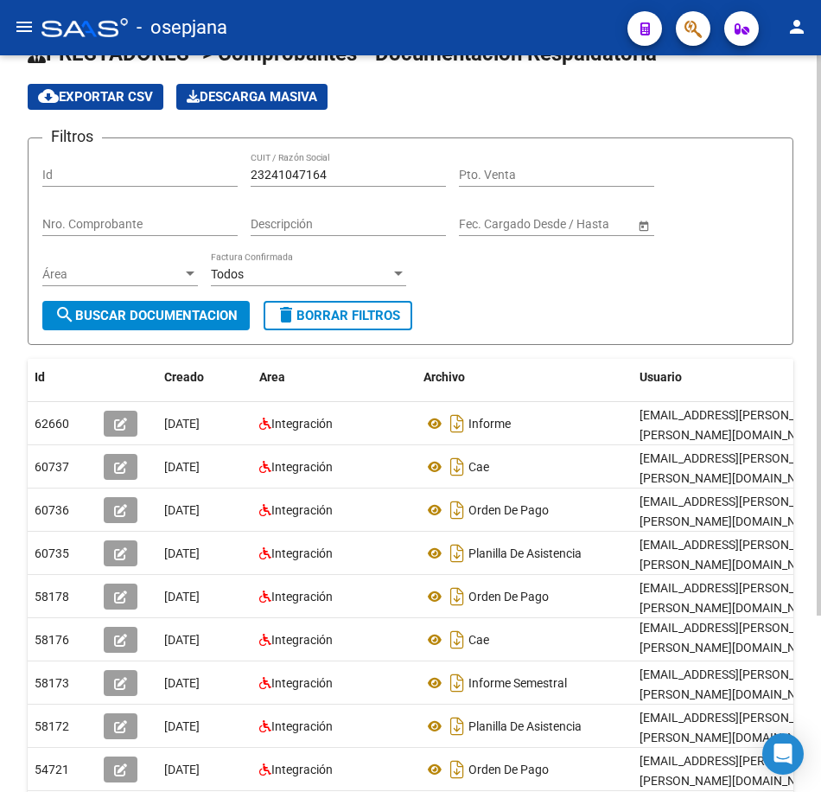
scroll to position [0, 0]
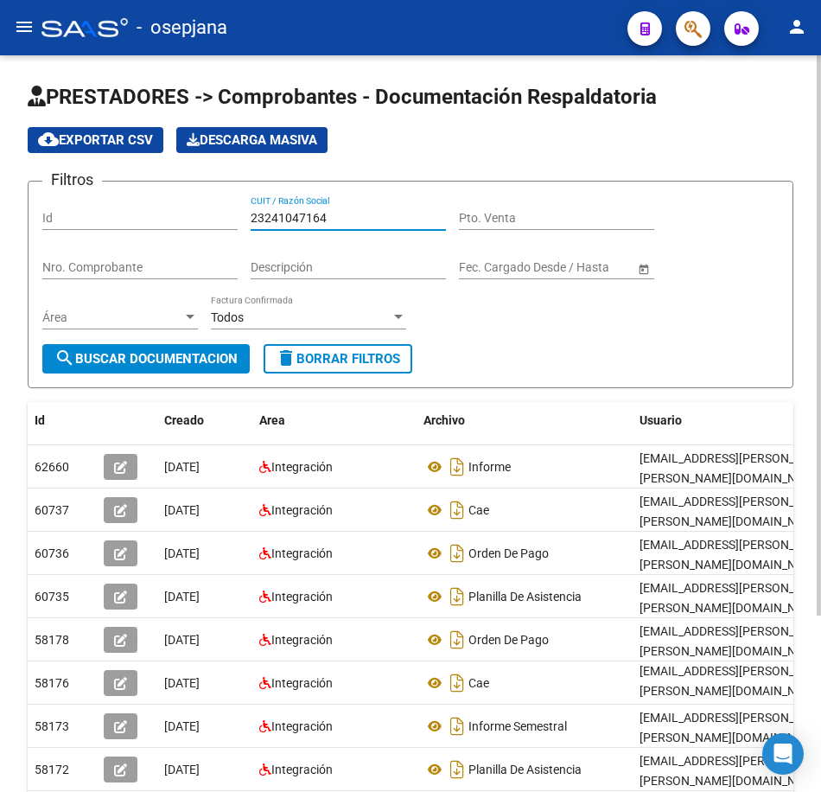
drag, startPoint x: 306, startPoint y: 218, endPoint x: 176, endPoint y: 214, distance: 129.7
click at [176, 214] on div "Filtros Id 23241047164 CUIT / Razón Social Pto. Venta Nro. Comprobante Descripc…" at bounding box center [410, 269] width 737 height 149
paste input "80612219"
click at [189, 364] on span "search Buscar Documentacion" at bounding box center [145, 359] width 183 height 16
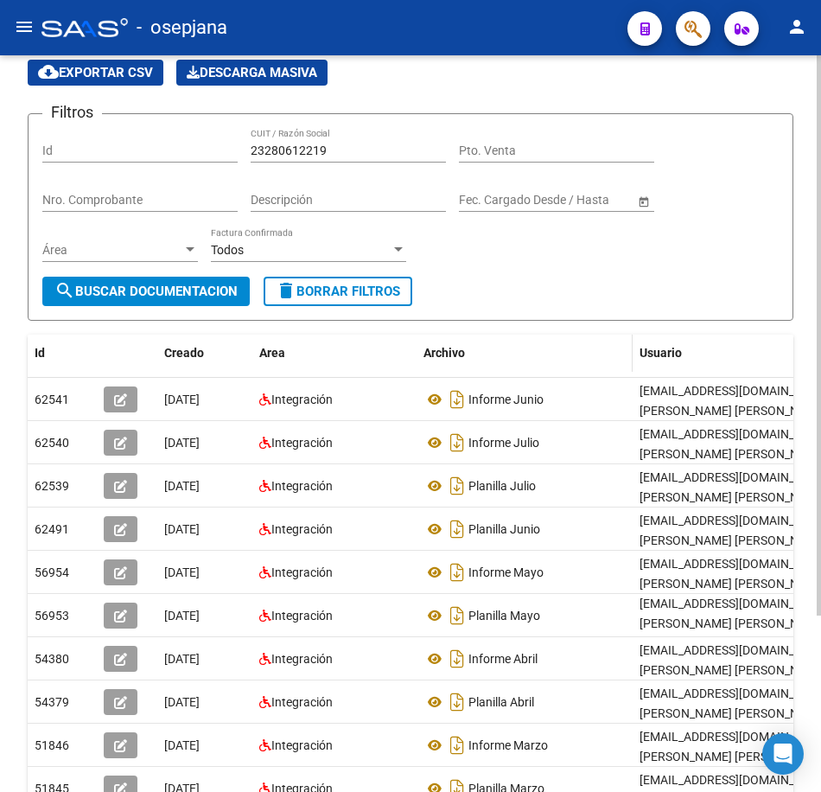
scroll to position [173, 0]
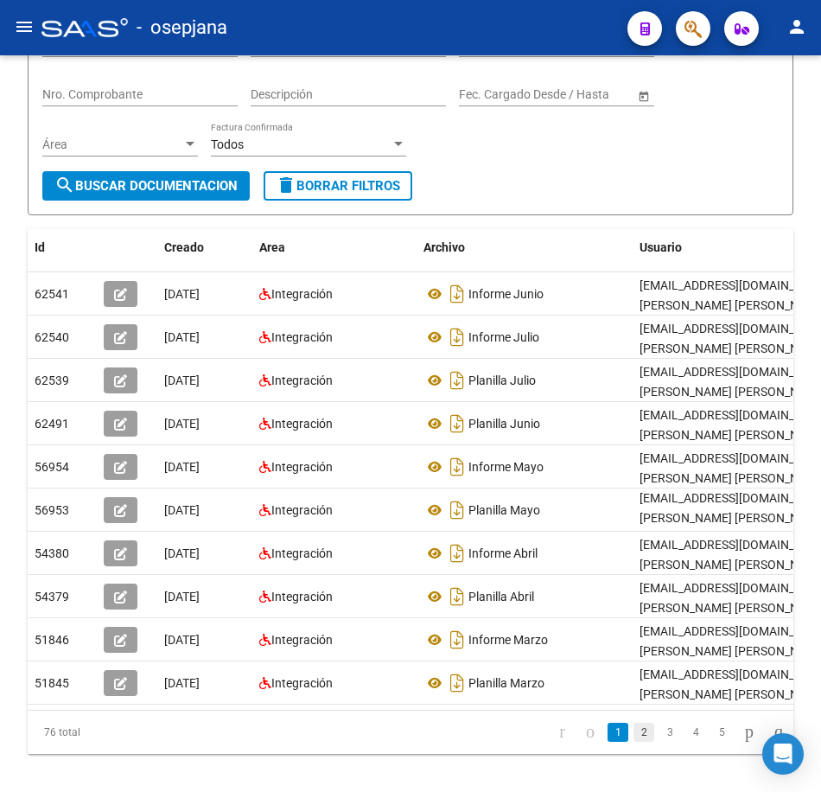
click at [634, 742] on link "2" at bounding box center [644, 732] width 21 height 19
click at [660, 742] on link "3" at bounding box center [670, 732] width 21 height 19
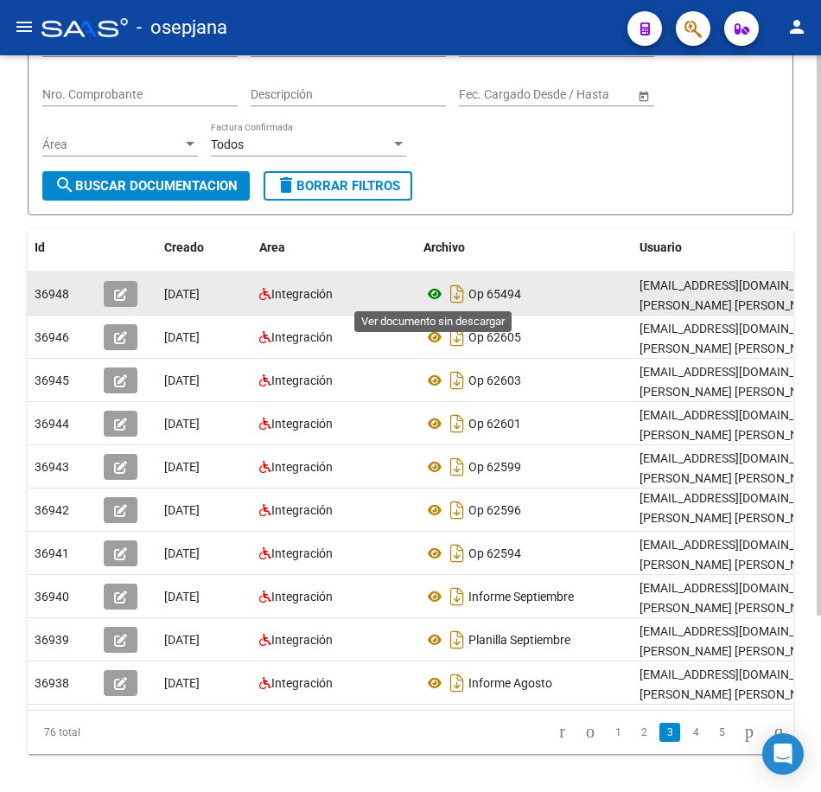
click at [437, 295] on icon at bounding box center [435, 294] width 22 height 21
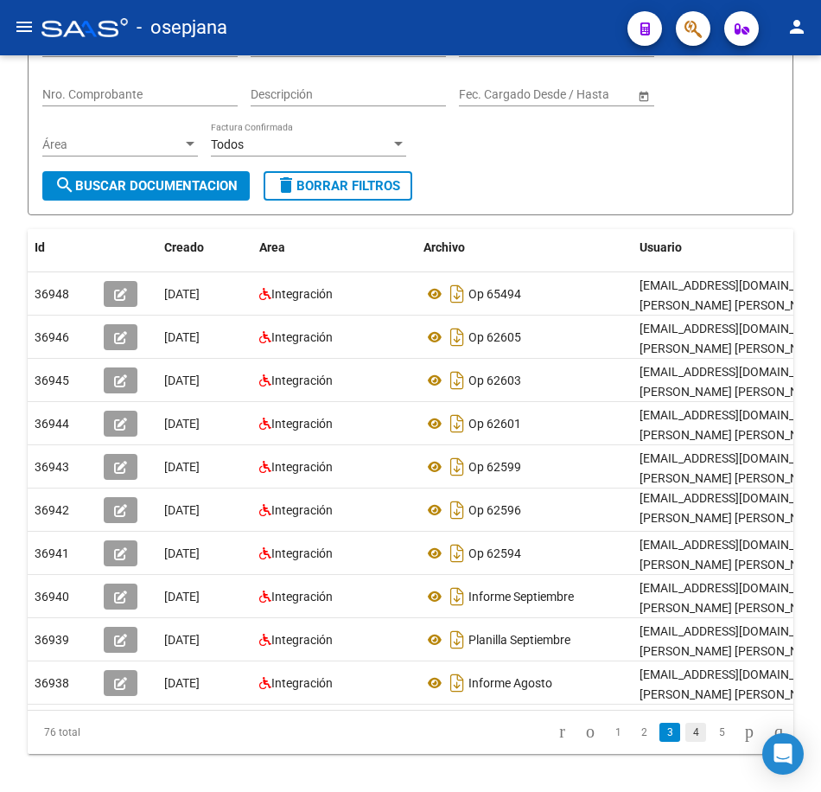
click at [686, 742] on link "4" at bounding box center [696, 732] width 21 height 19
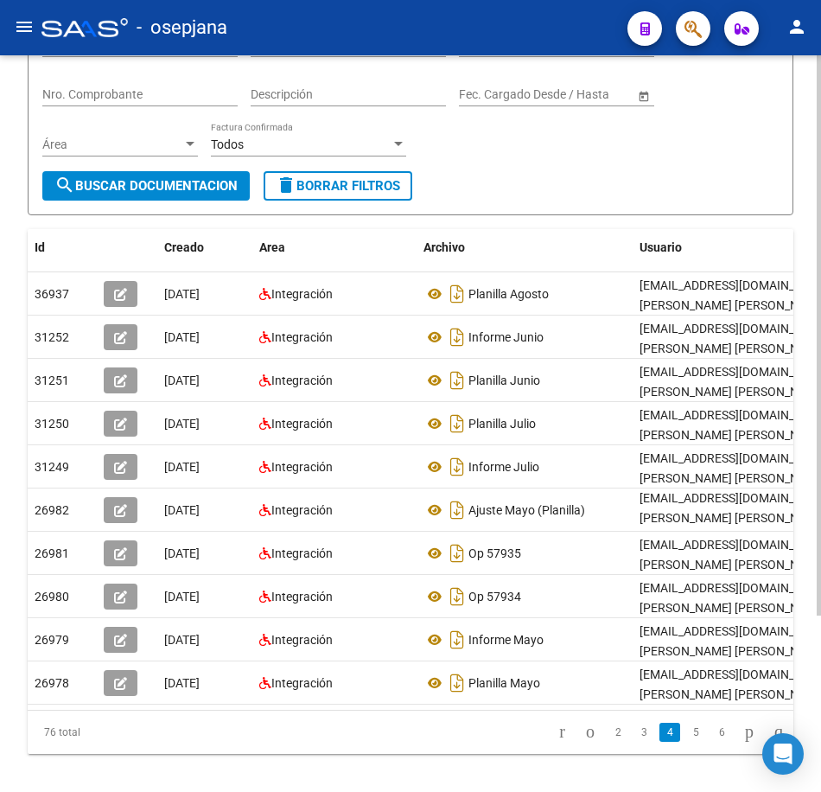
click at [641, 173] on form "Filtros Id 23280612219 CUIT / Razón Social Pto. Venta Nro. Comprobante Descripc…" at bounding box center [411, 111] width 766 height 207
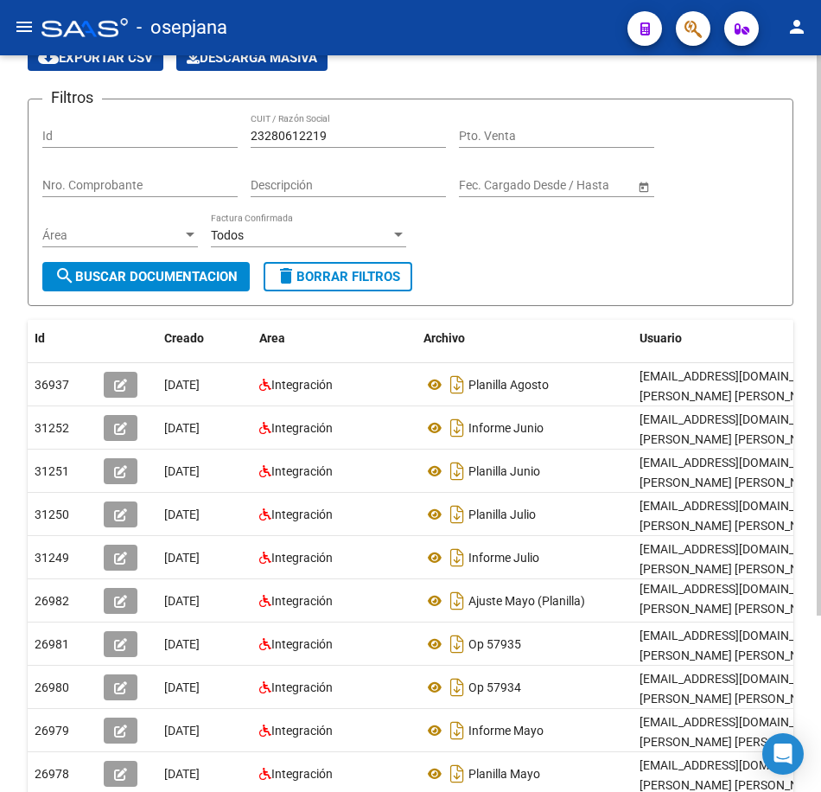
scroll to position [59, 0]
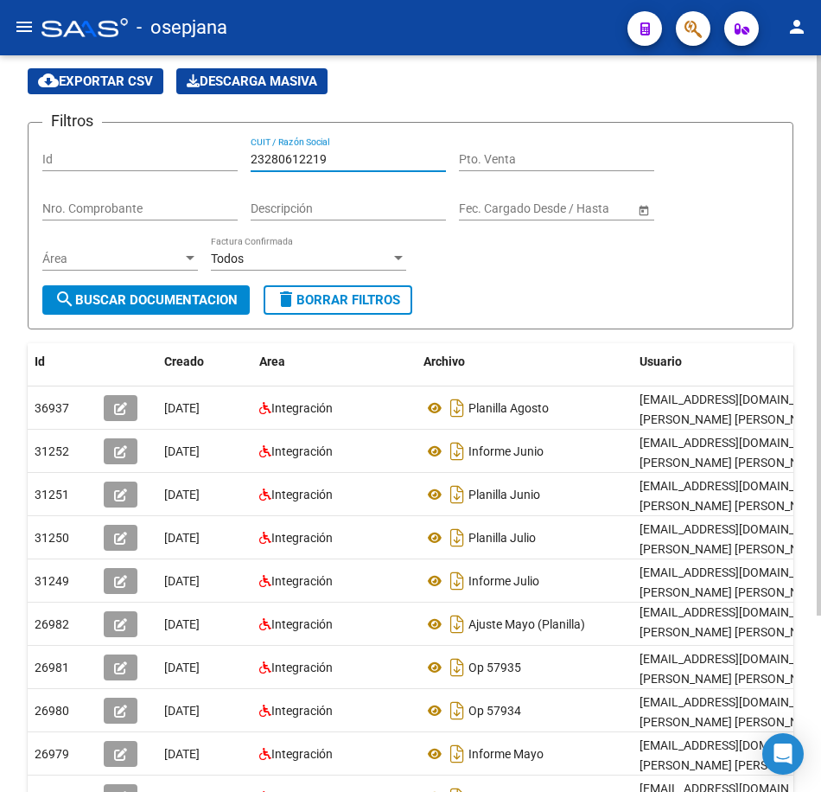
drag, startPoint x: 194, startPoint y: 159, endPoint x: 136, endPoint y: 157, distance: 57.9
click at [137, 157] on div "Filtros Id 23280612219 CUIT / Razón Social Pto. Venta Nro. Comprobante Descripc…" at bounding box center [410, 211] width 737 height 149
paste input "316355064"
type input "23316355064"
click at [182, 297] on span "search Buscar Documentacion" at bounding box center [145, 300] width 183 height 16
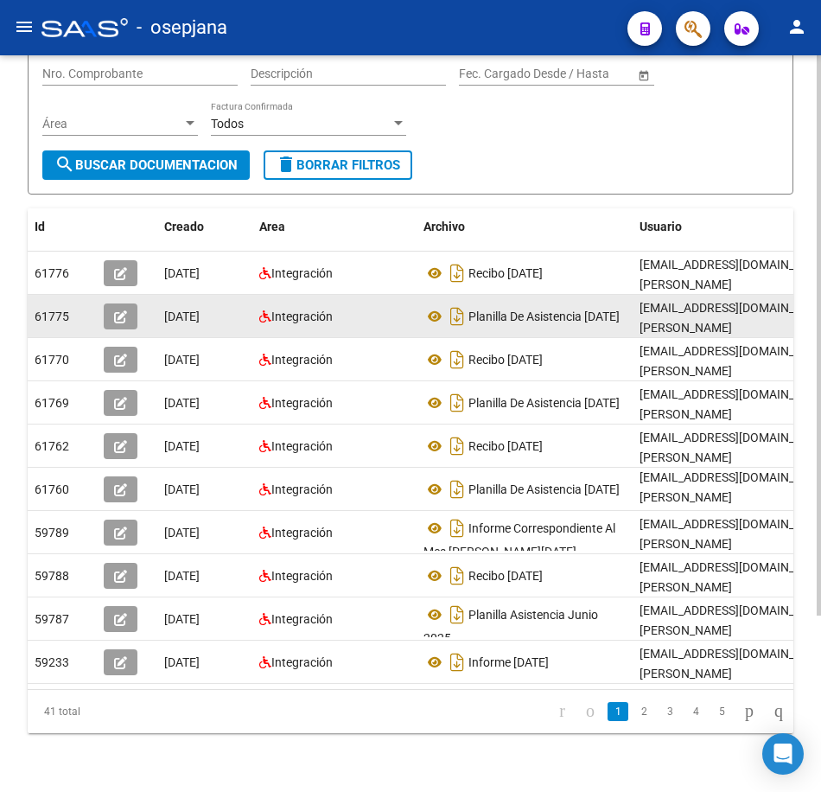
scroll to position [232, 0]
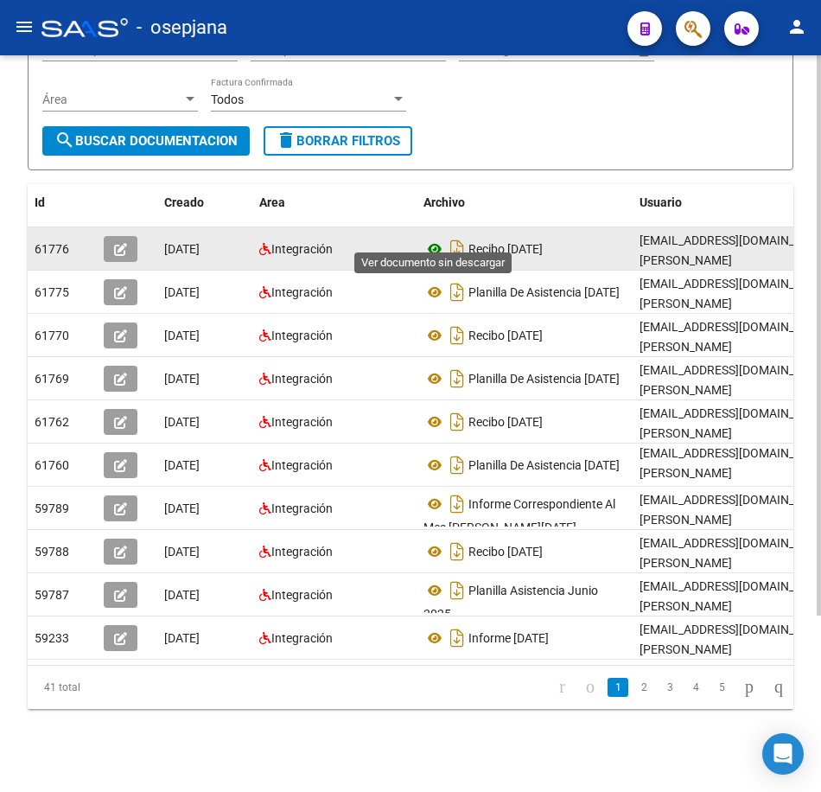
click at [436, 239] on icon at bounding box center [435, 249] width 22 height 21
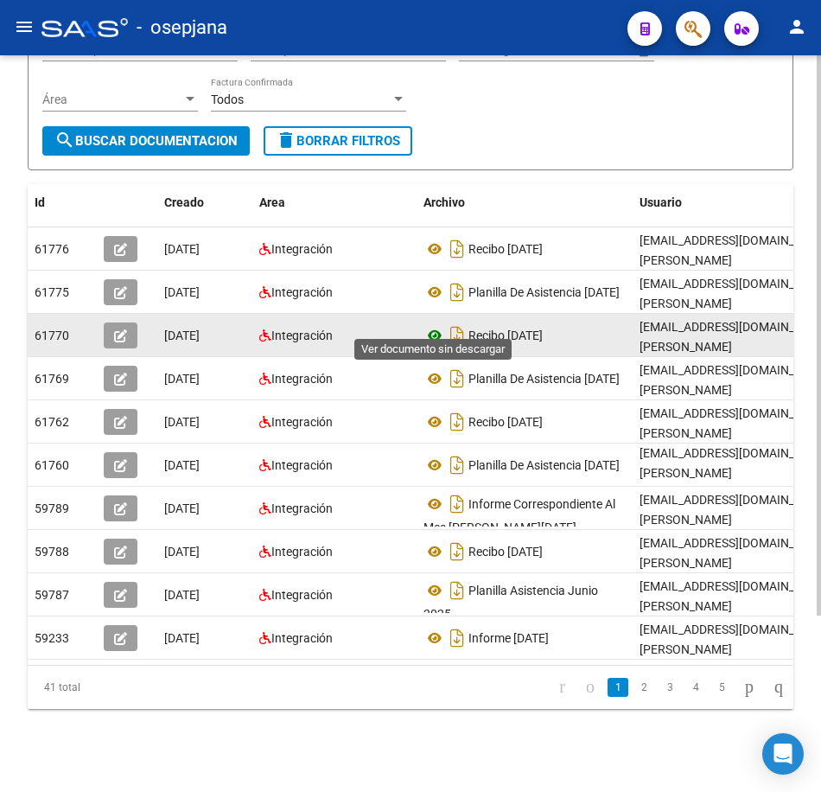
click at [431, 325] on icon at bounding box center [435, 335] width 22 height 21
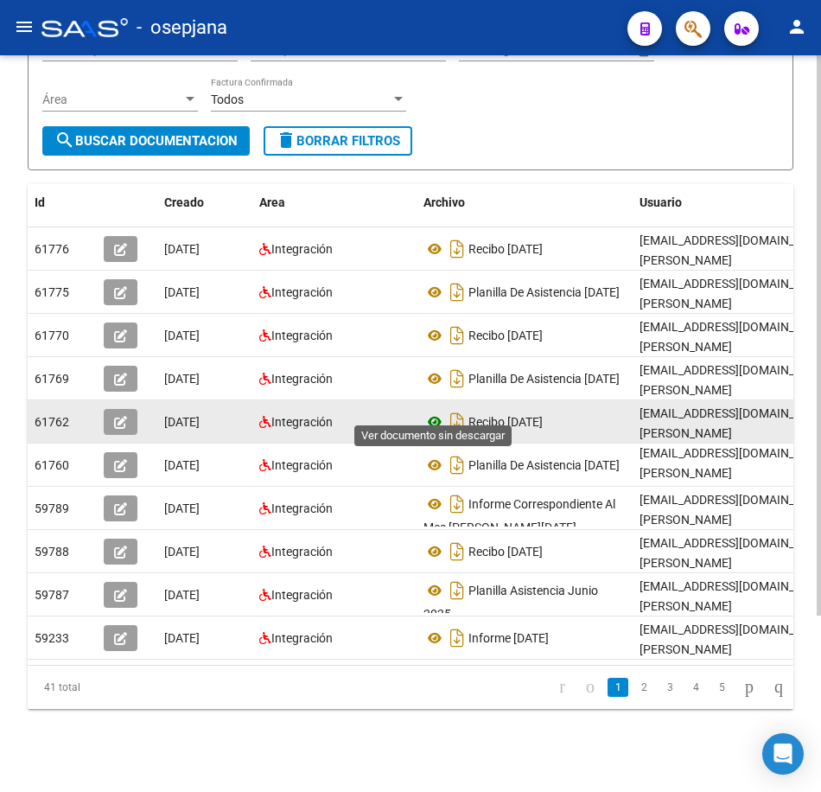
click at [432, 411] on icon at bounding box center [435, 421] width 22 height 21
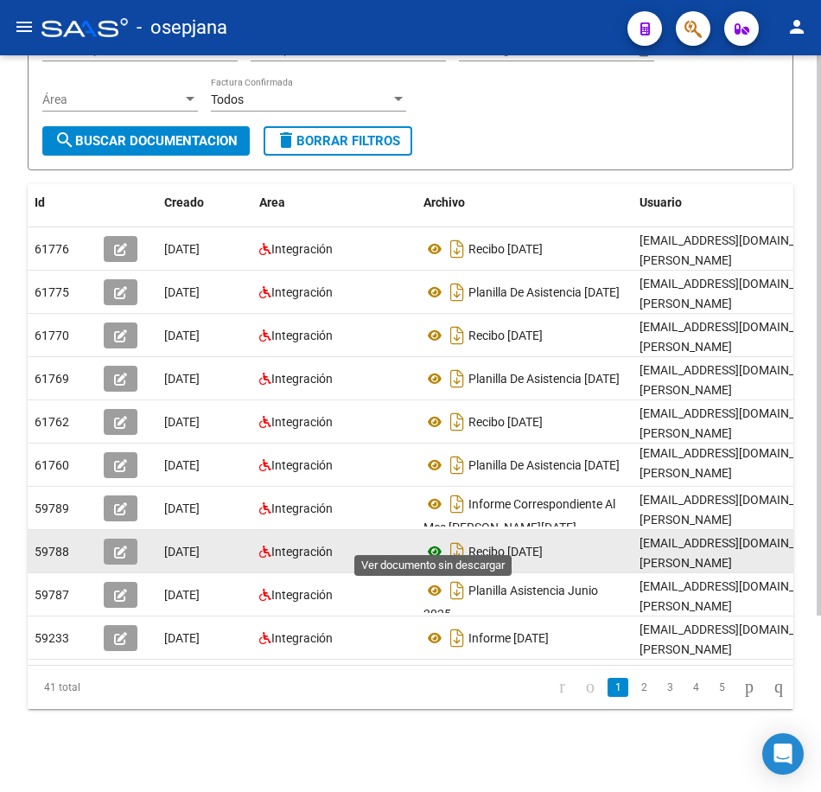
click at [431, 541] on icon at bounding box center [435, 551] width 22 height 21
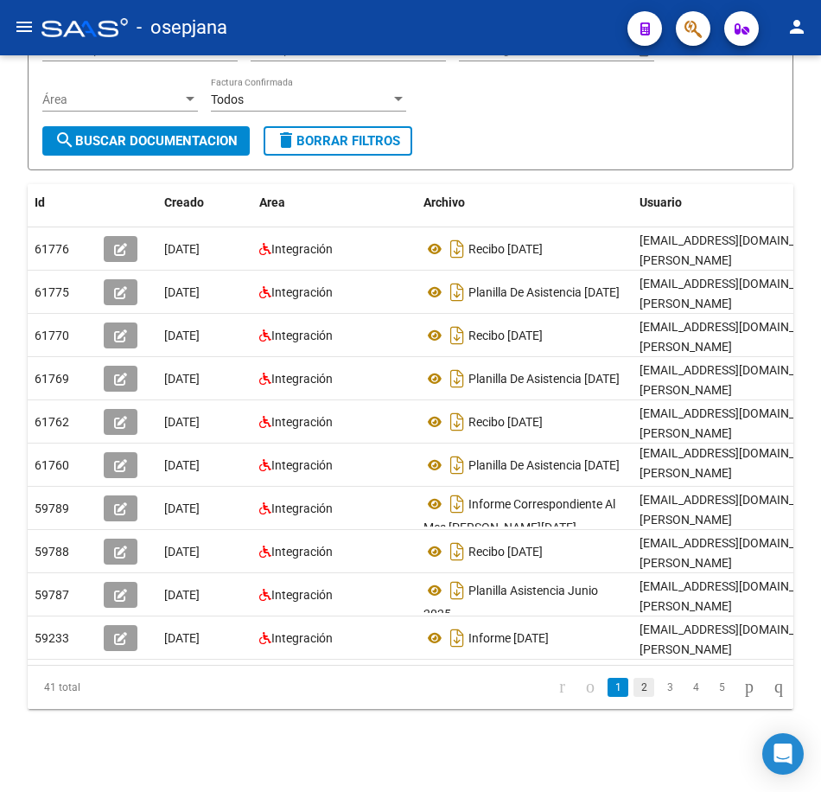
click at [636, 686] on link "2" at bounding box center [644, 687] width 21 height 19
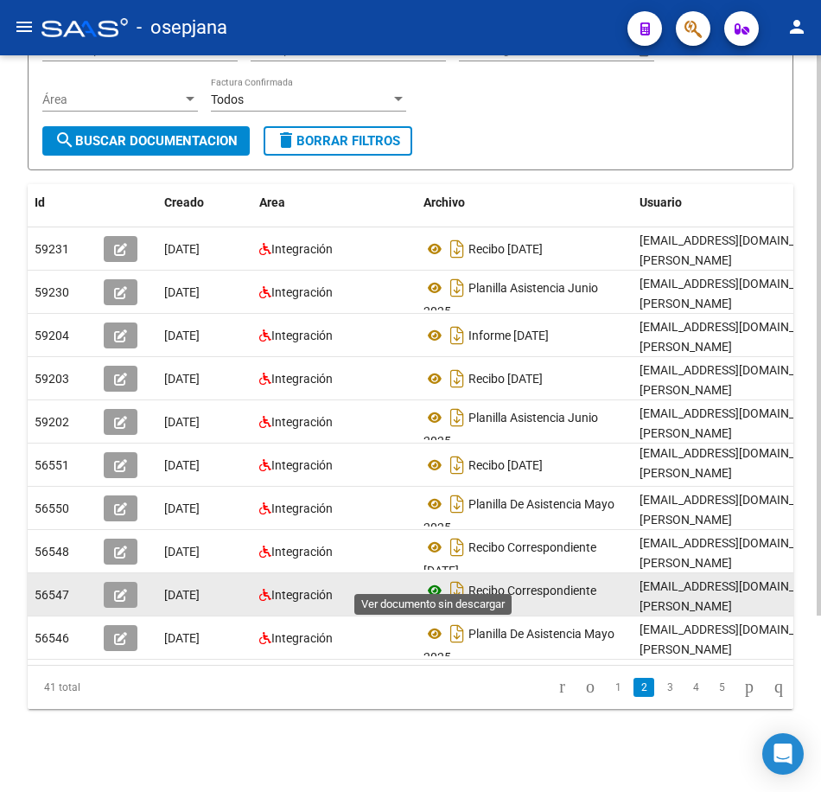
click at [434, 580] on icon at bounding box center [435, 590] width 22 height 21
